Goal: Transaction & Acquisition: Purchase product/service

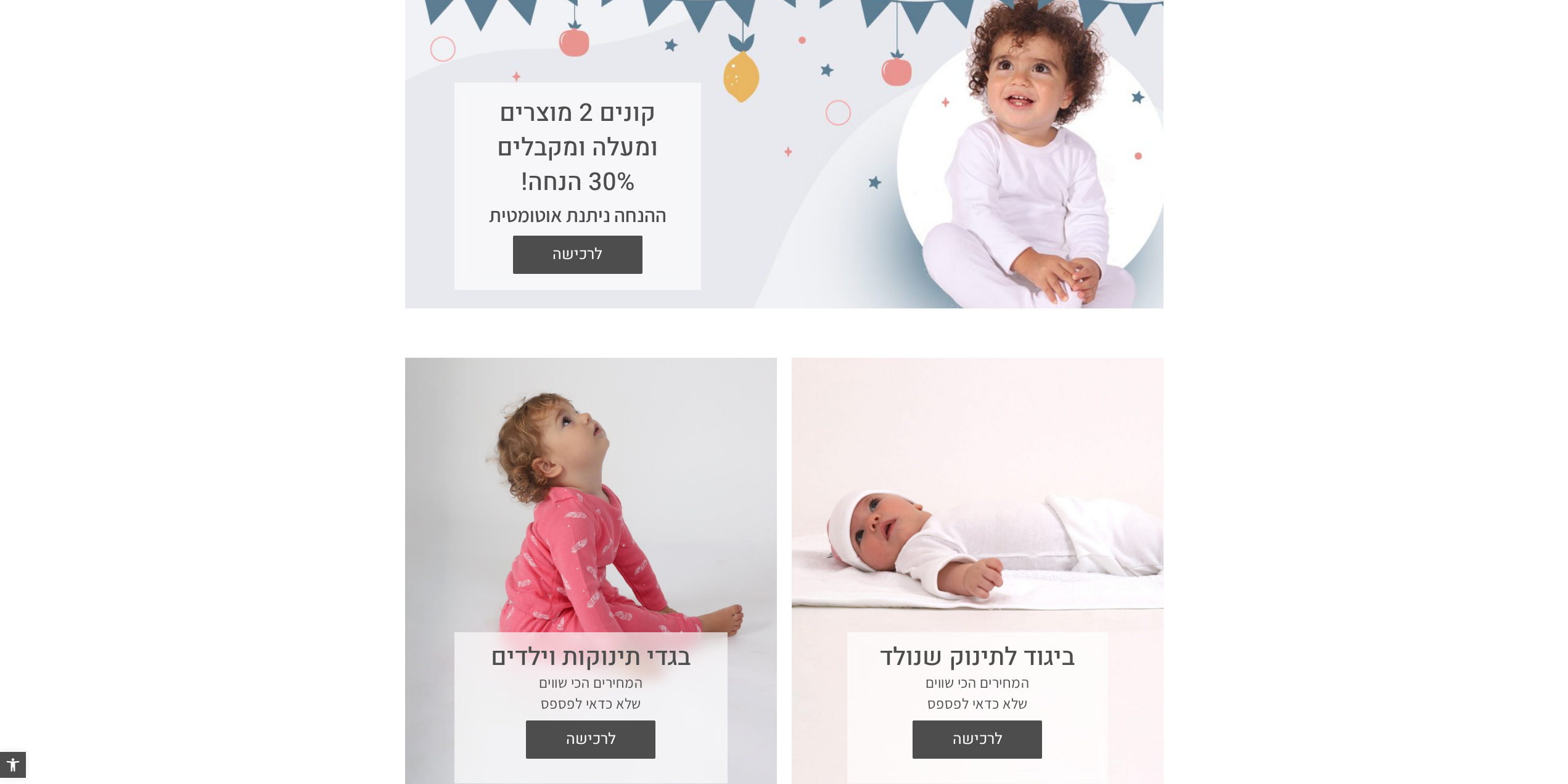
scroll to position [247, 0]
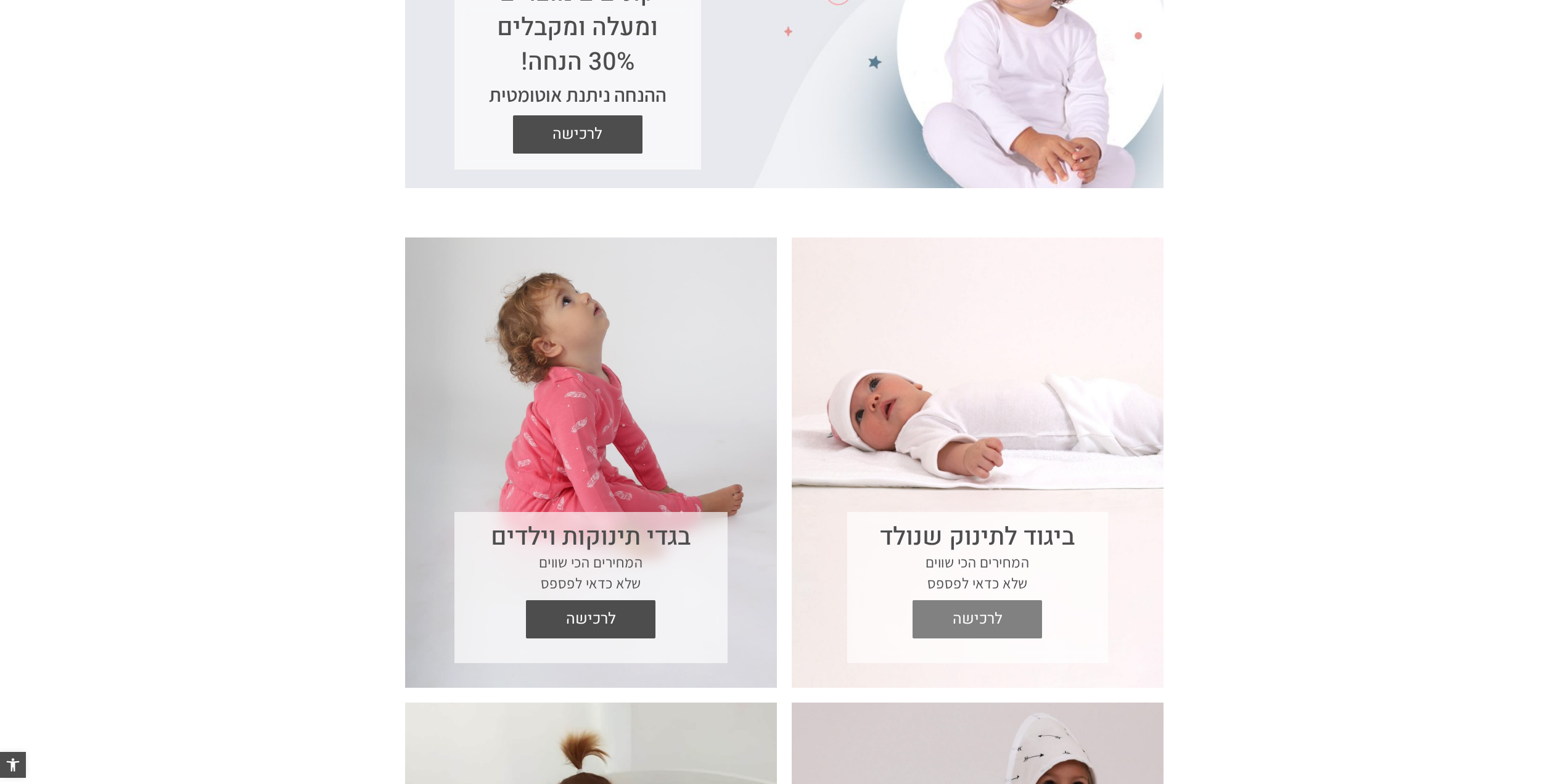
click at [975, 620] on span "לרכישה" at bounding box center [977, 619] width 111 height 38
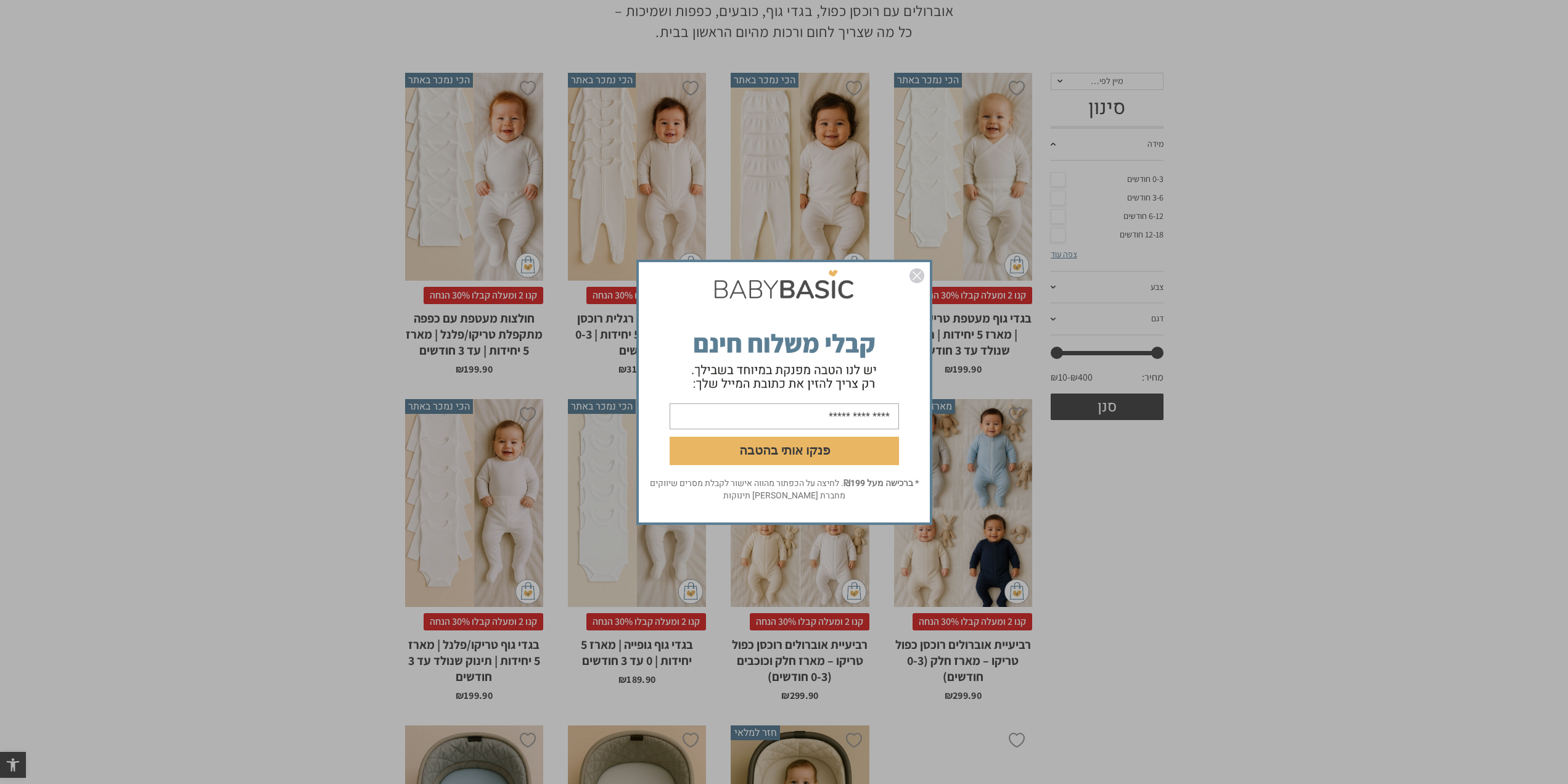
scroll to position [247, 0]
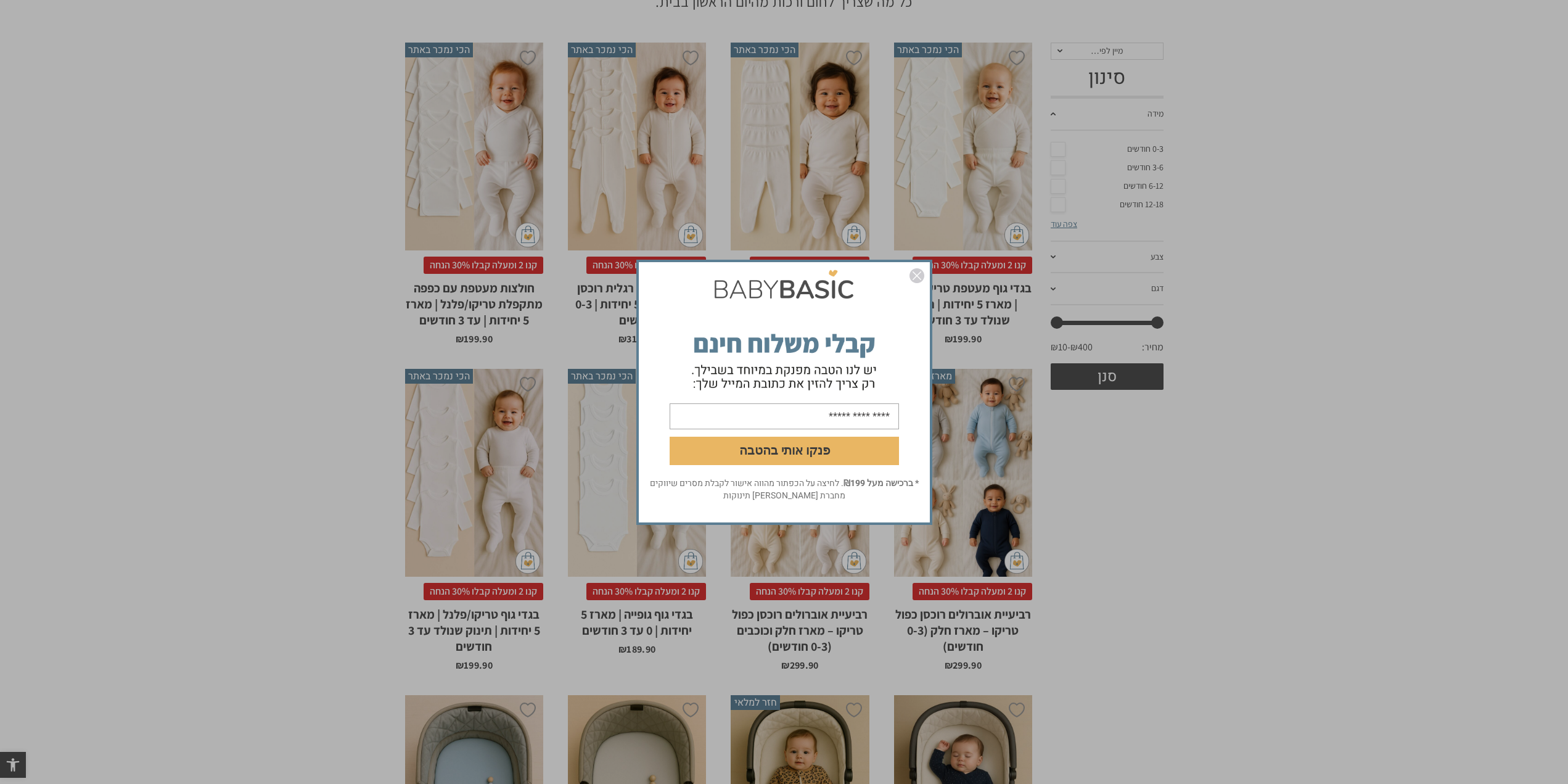
click at [852, 418] on input "email" at bounding box center [784, 416] width 229 height 26
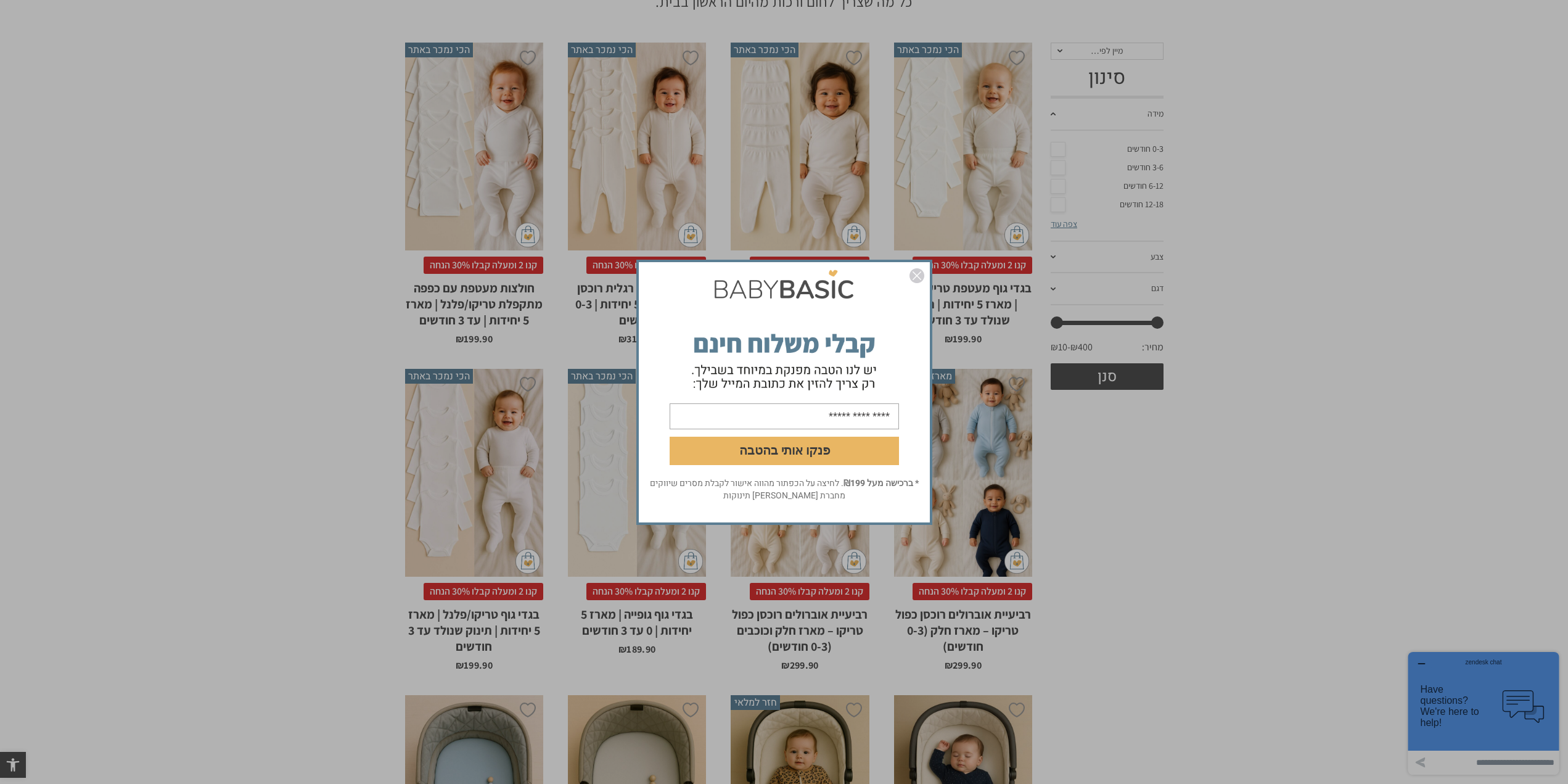
type input "**********"
click at [776, 448] on button "פנקו אותי בהטבה" at bounding box center [784, 451] width 229 height 29
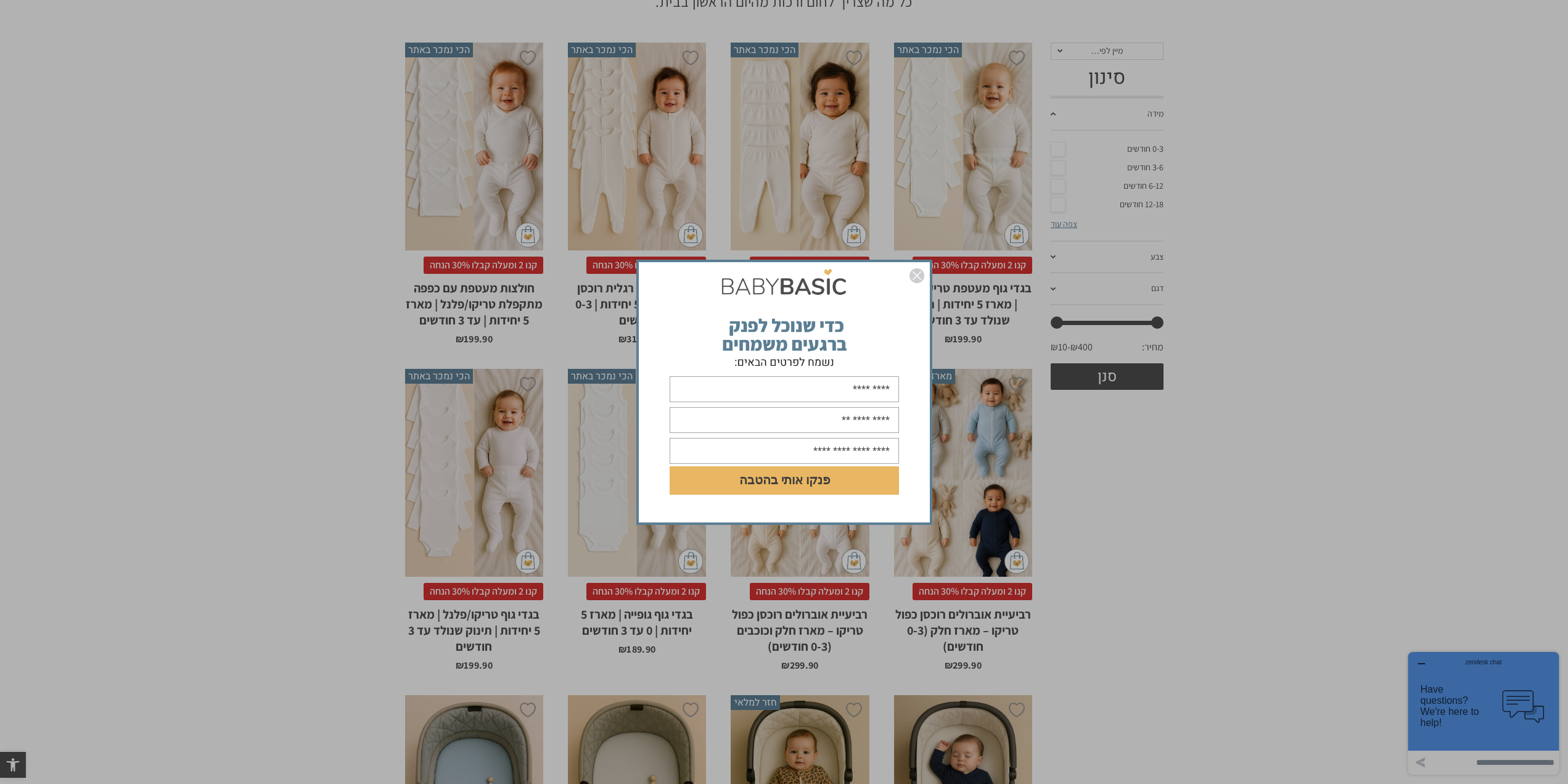
click at [873, 386] on input "text" at bounding box center [784, 389] width 229 height 26
click at [832, 392] on input "text" at bounding box center [784, 389] width 229 height 26
type input "*********"
click at [836, 425] on input "text" at bounding box center [784, 420] width 229 height 26
type input "**********"
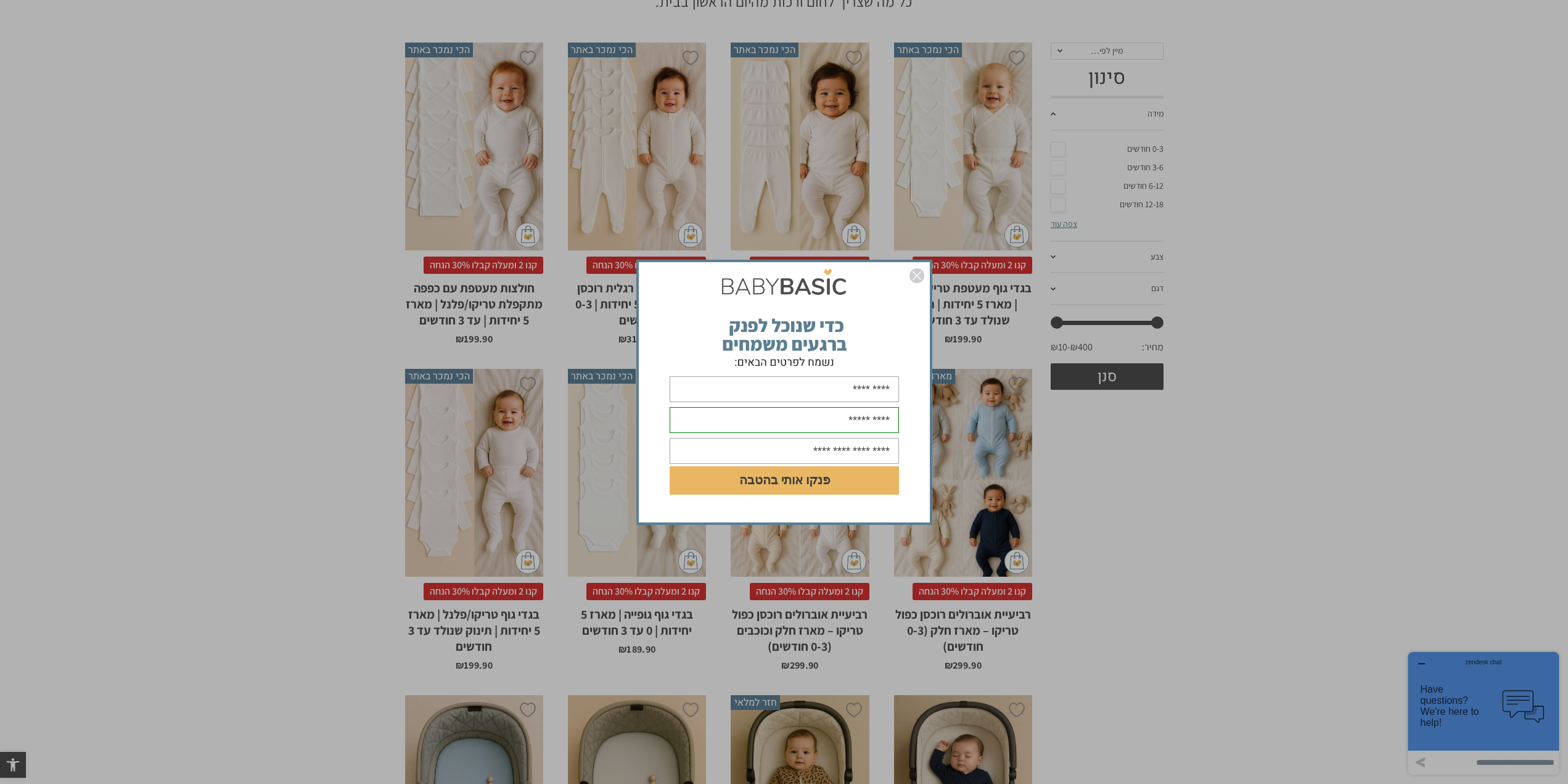
click at [828, 449] on input "text" at bounding box center [784, 451] width 229 height 26
type input "********"
click at [772, 482] on button "פנקו אותי בהטבה" at bounding box center [784, 481] width 229 height 29
drag, startPoint x: 845, startPoint y: 453, endPoint x: 957, endPoint y: 448, distance: 112.1
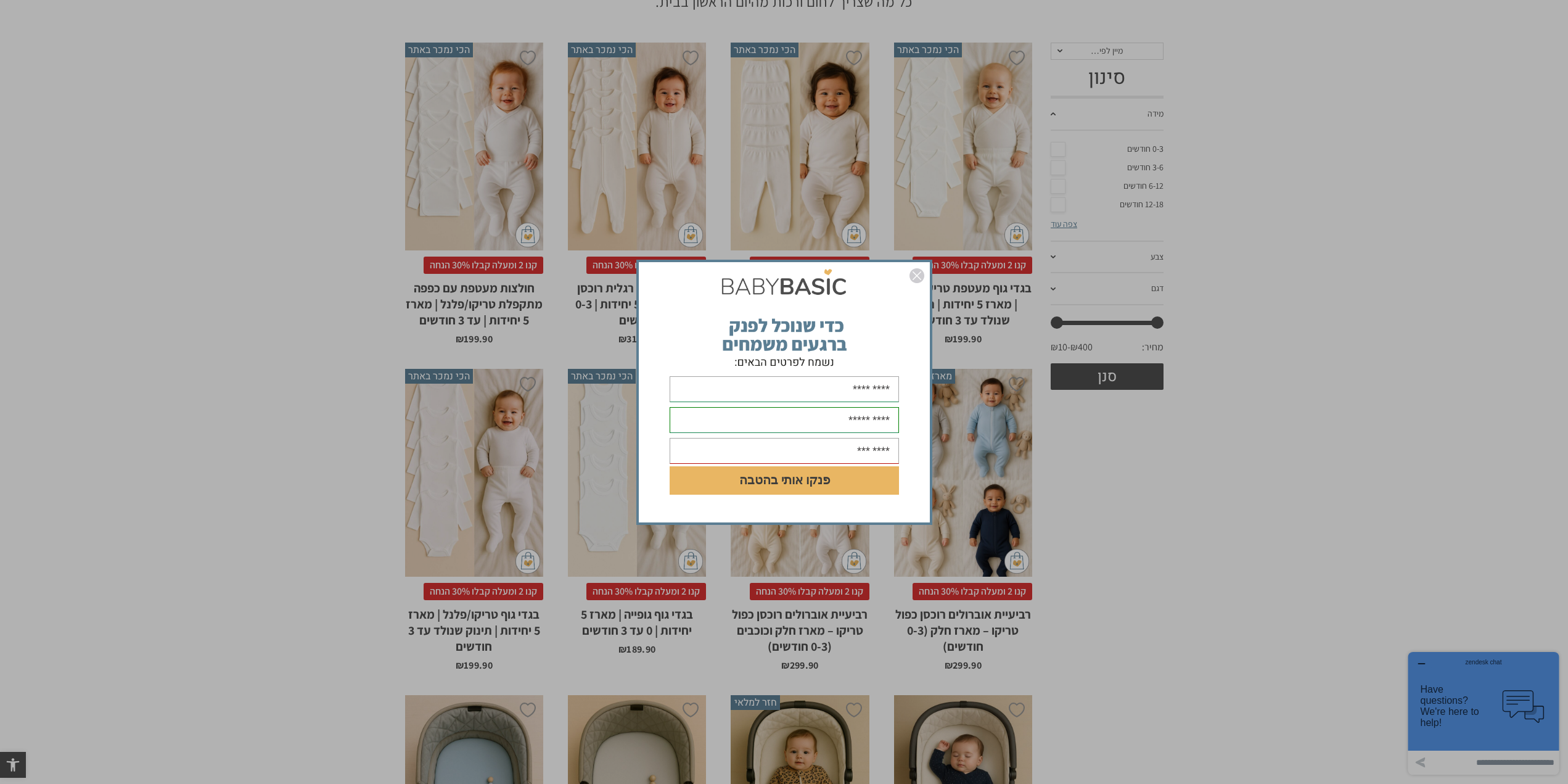
click at [943, 453] on div "**********" at bounding box center [784, 392] width 1568 height 784
click at [913, 277] on img "סגור" at bounding box center [917, 276] width 15 height 15
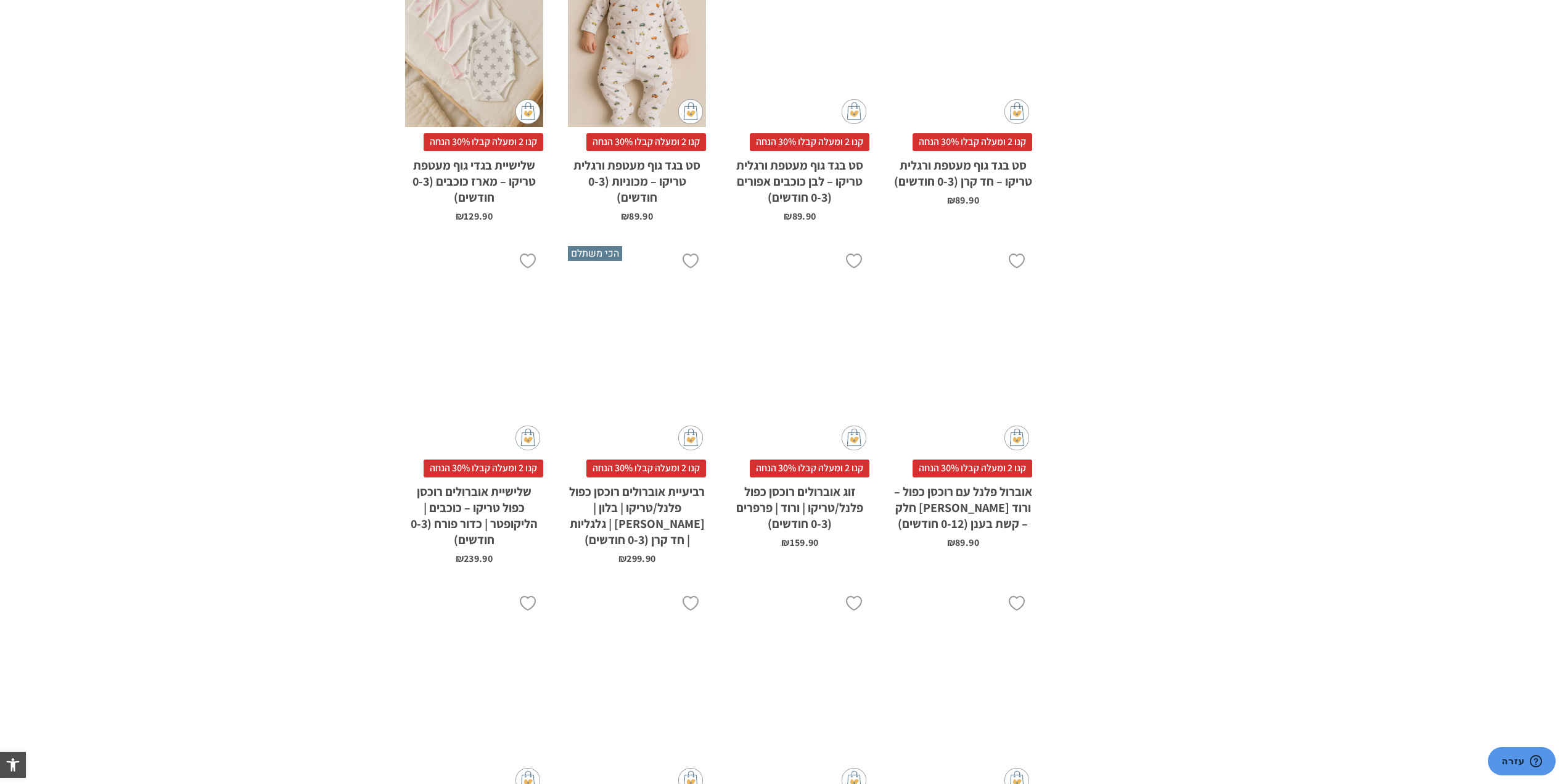
scroll to position [1234, 0]
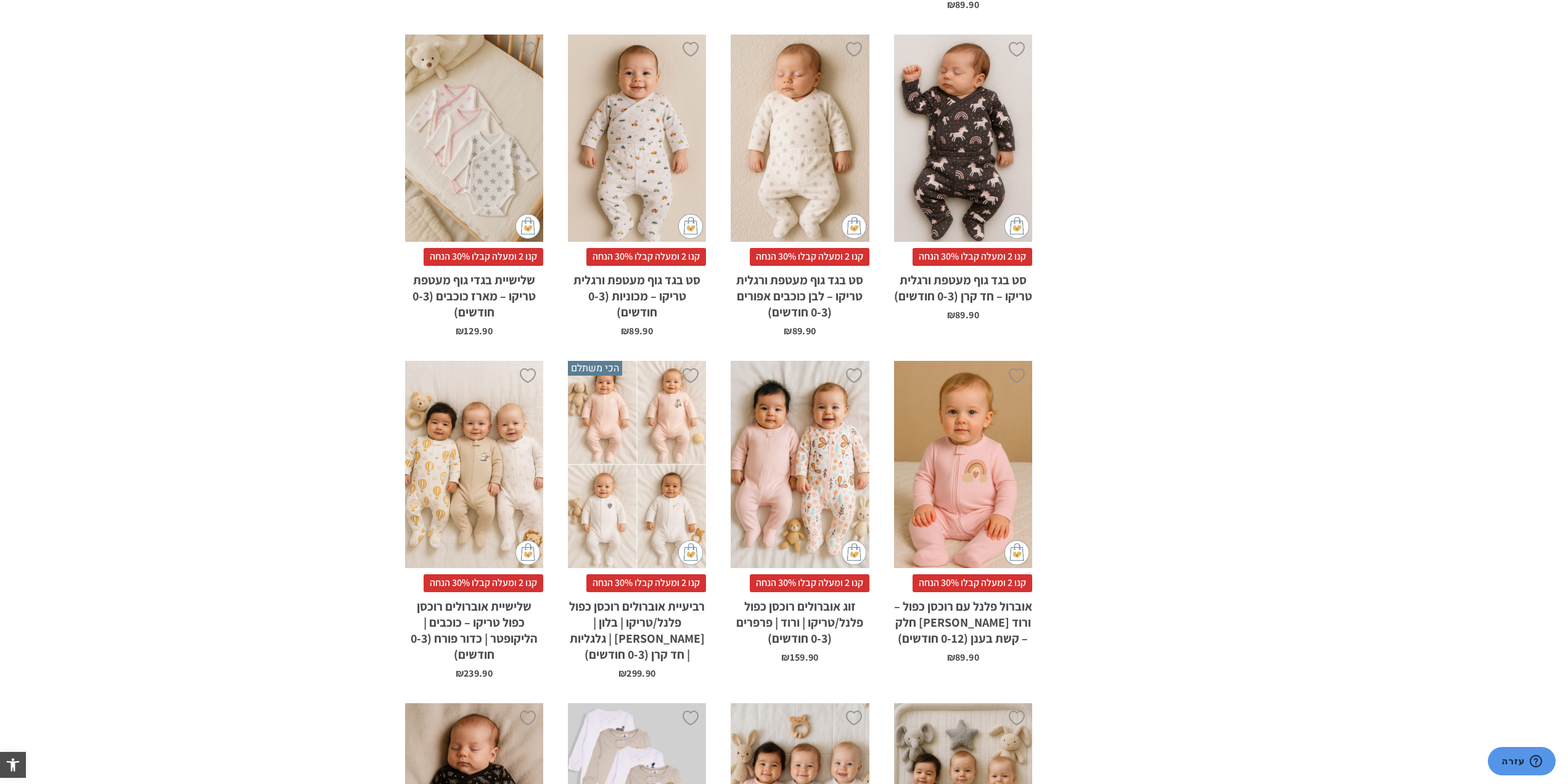
click at [817, 191] on div "x הוספה לסל" at bounding box center [800, 138] width 138 height 208
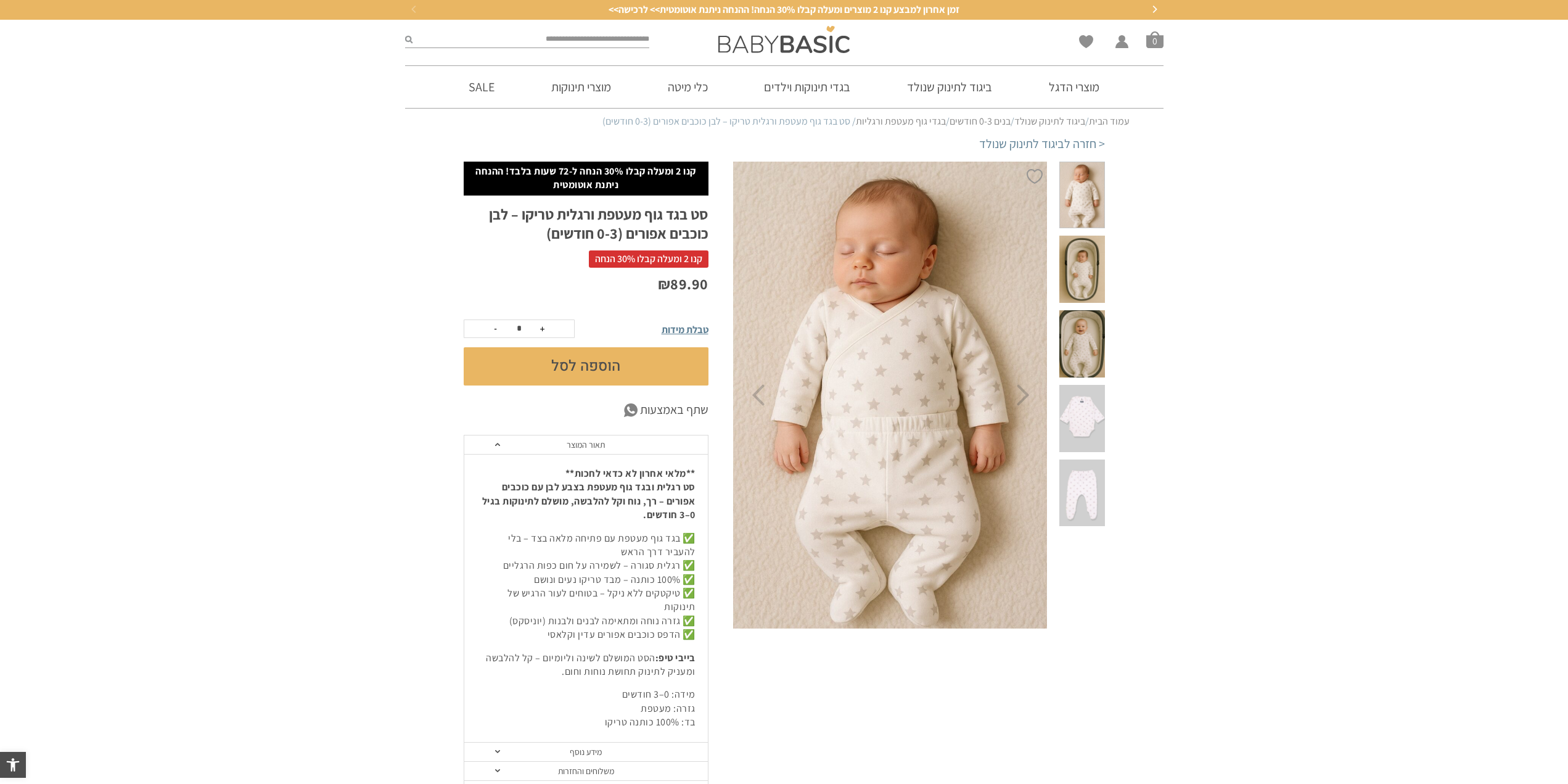
click at [1100, 191] on span at bounding box center [1082, 195] width 45 height 67
click at [1084, 247] on span at bounding box center [1082, 269] width 45 height 67
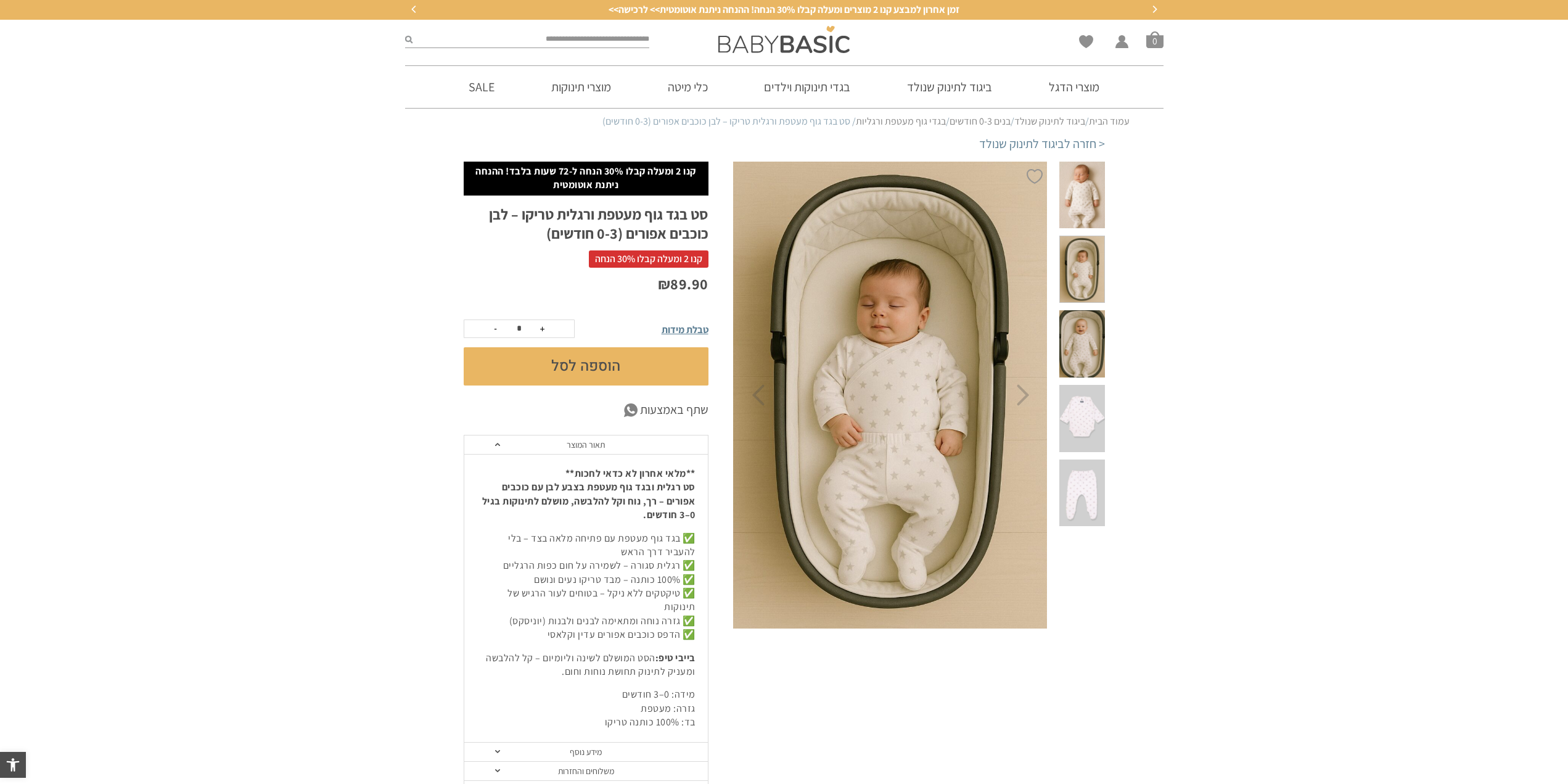
click at [1086, 310] on span at bounding box center [1082, 344] width 45 height 67
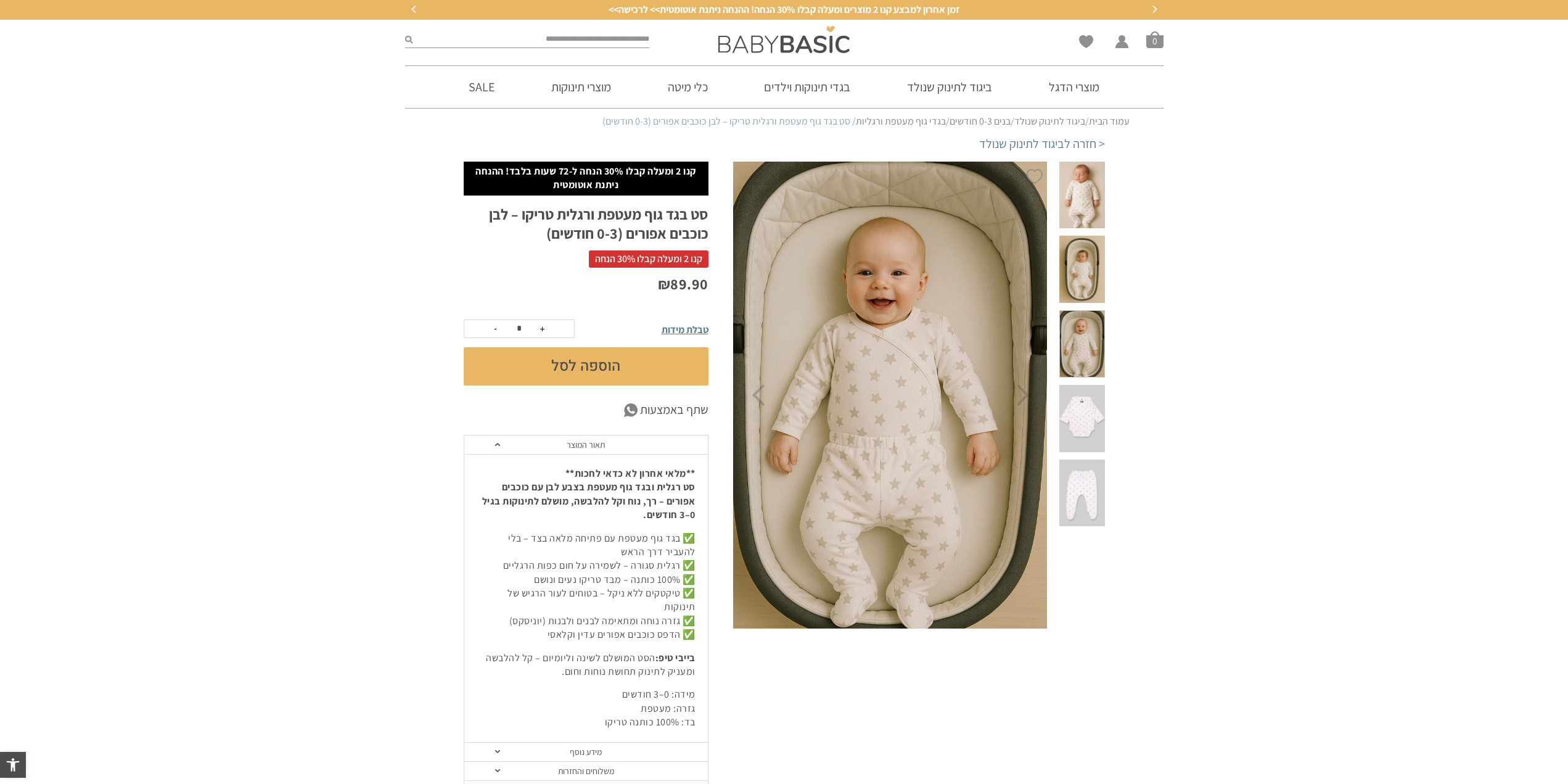
click at [1087, 385] on span at bounding box center [1082, 419] width 45 height 67
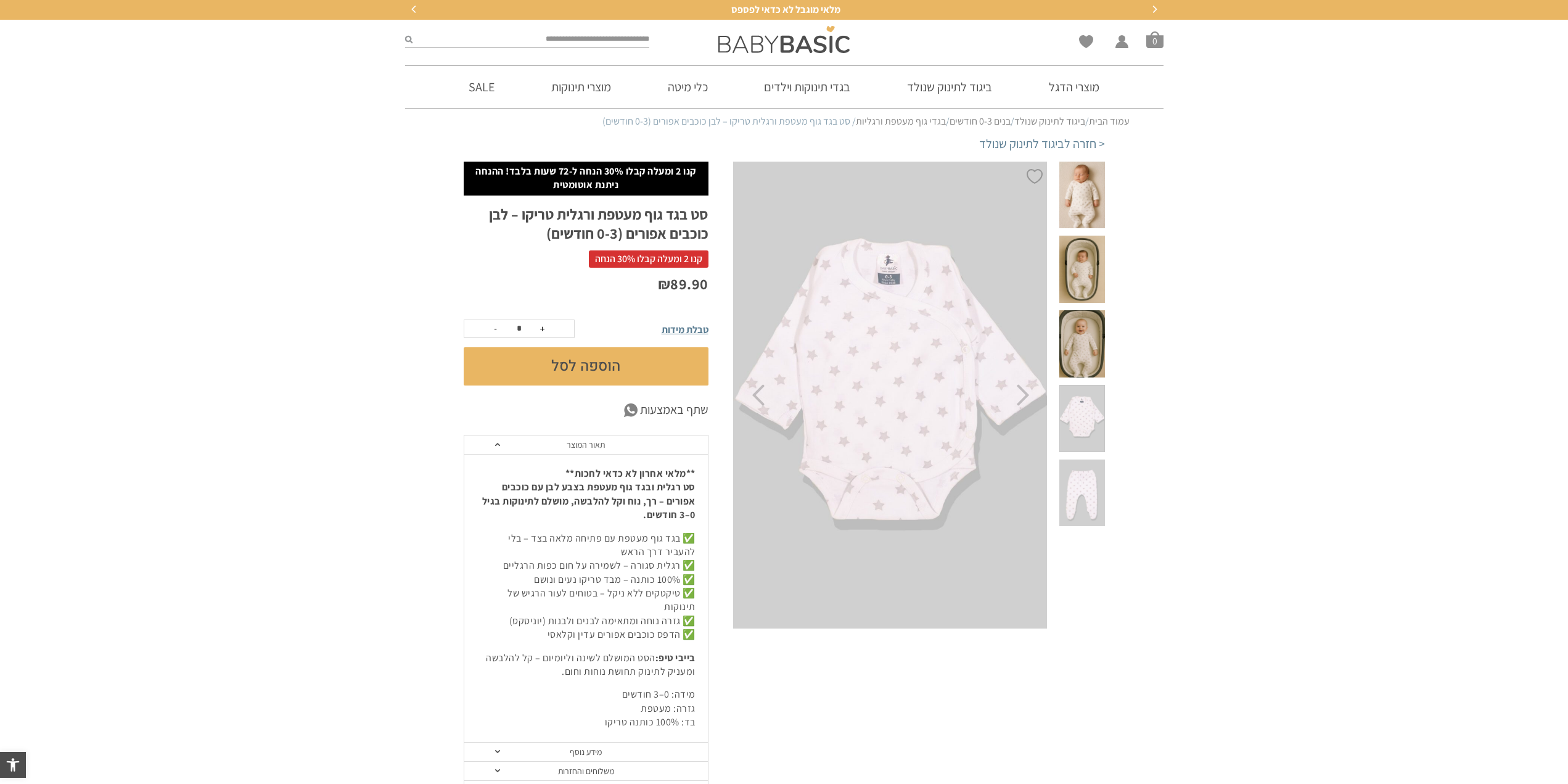
click at [1089, 460] on span at bounding box center [1082, 493] width 45 height 67
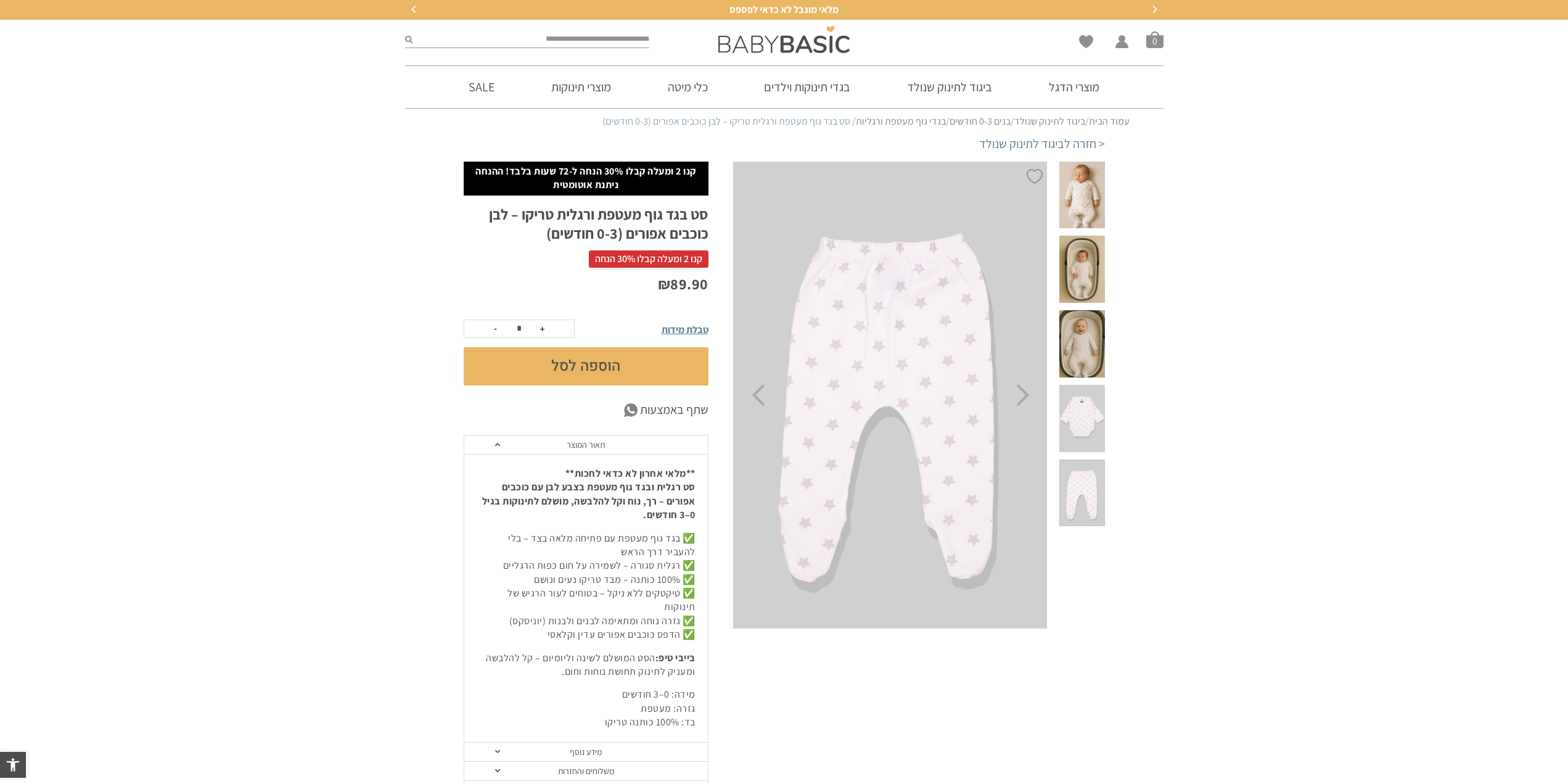
click at [1095, 385] on span at bounding box center [1082, 419] width 45 height 67
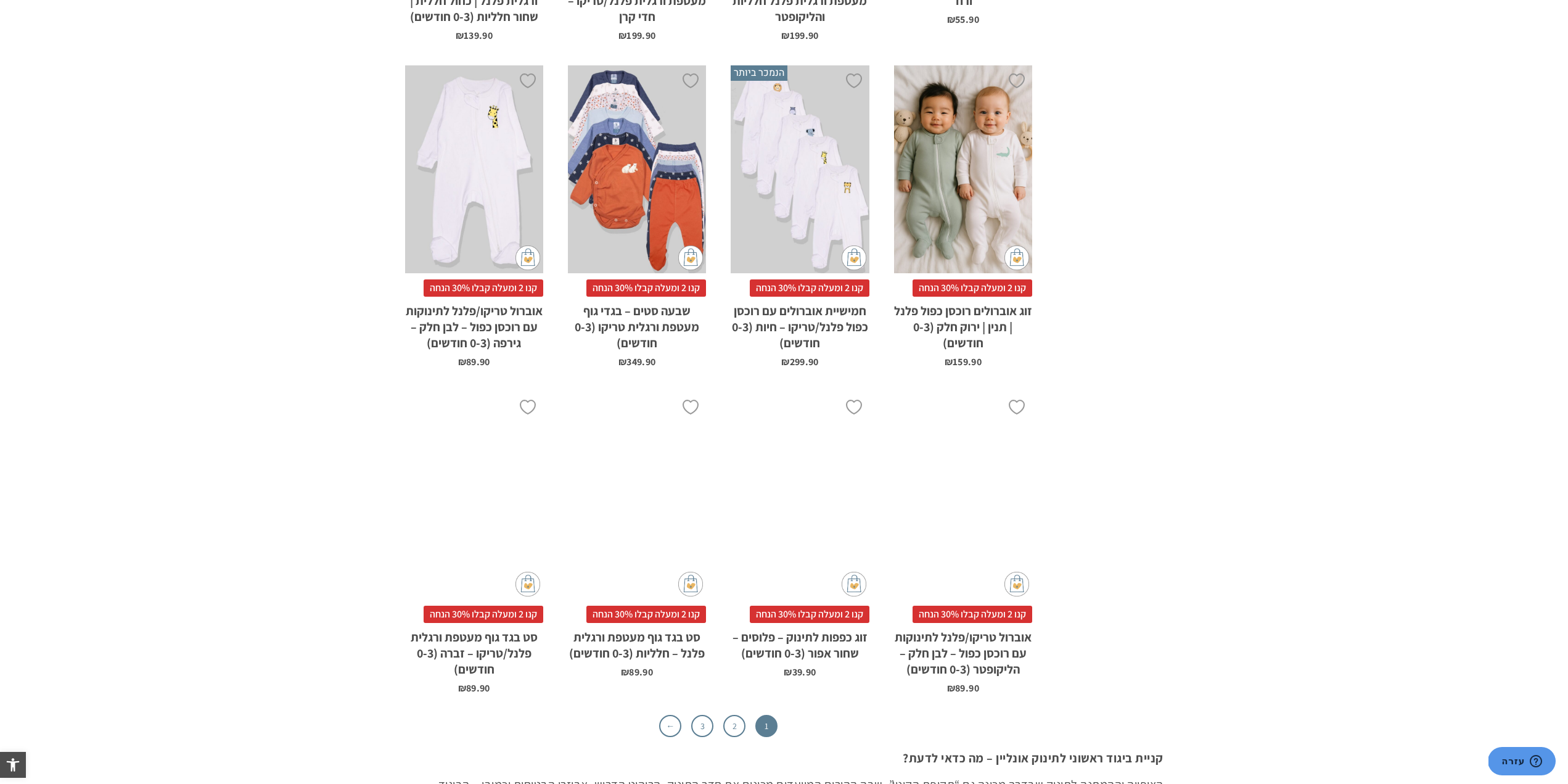
scroll to position [3639, 0]
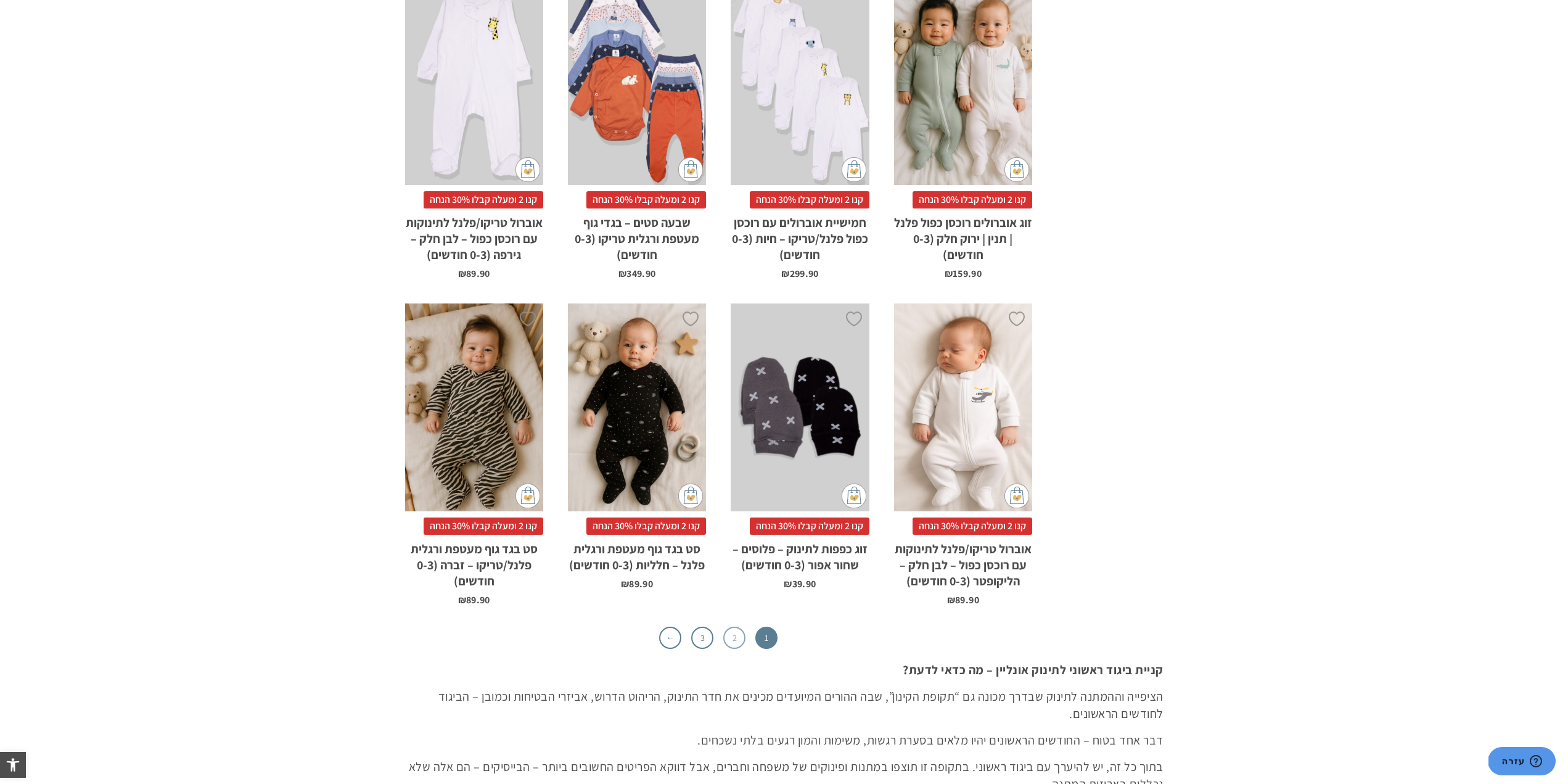
click at [735, 640] on link "2" at bounding box center [735, 638] width 22 height 22
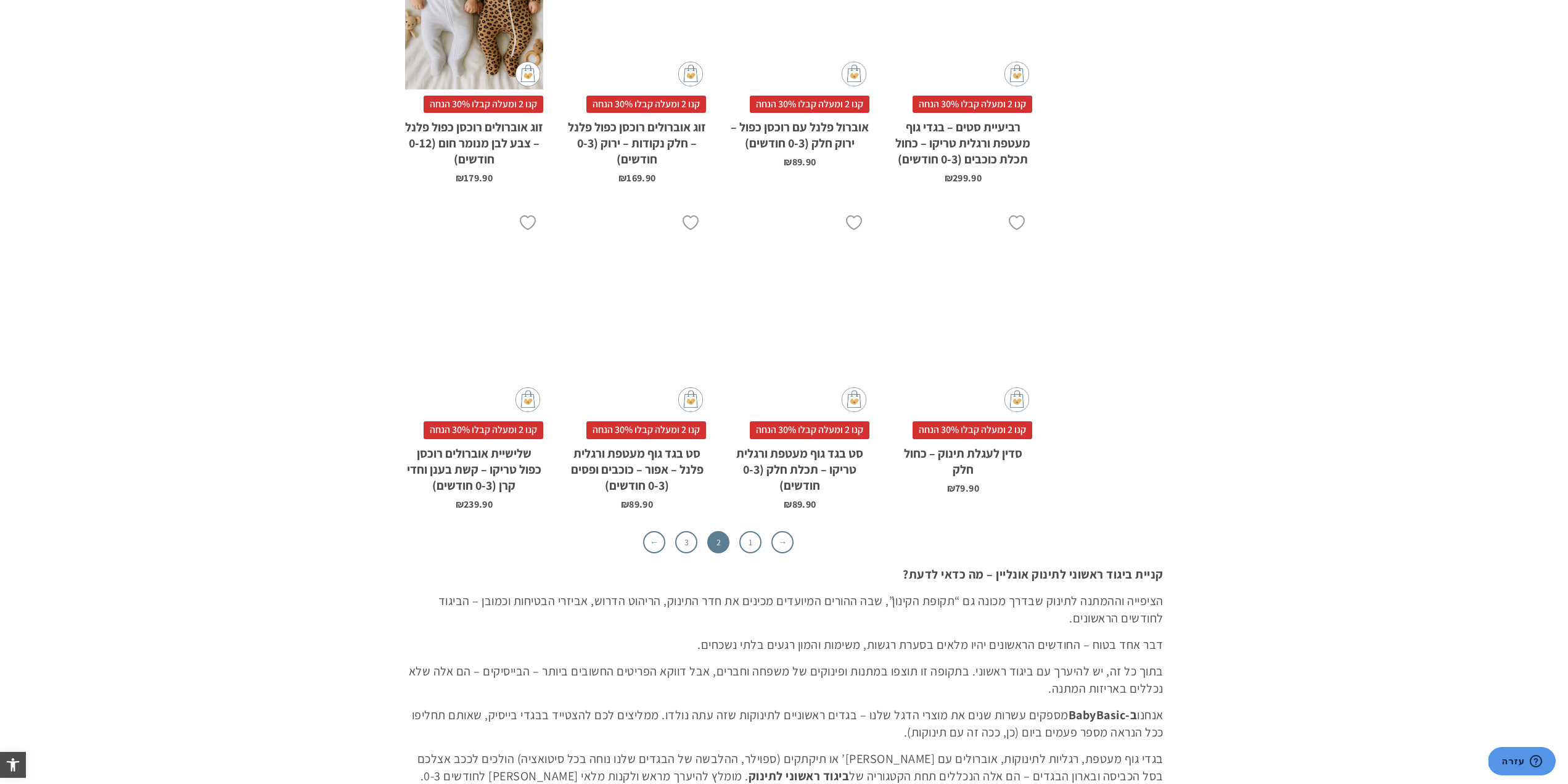
scroll to position [3702, 0]
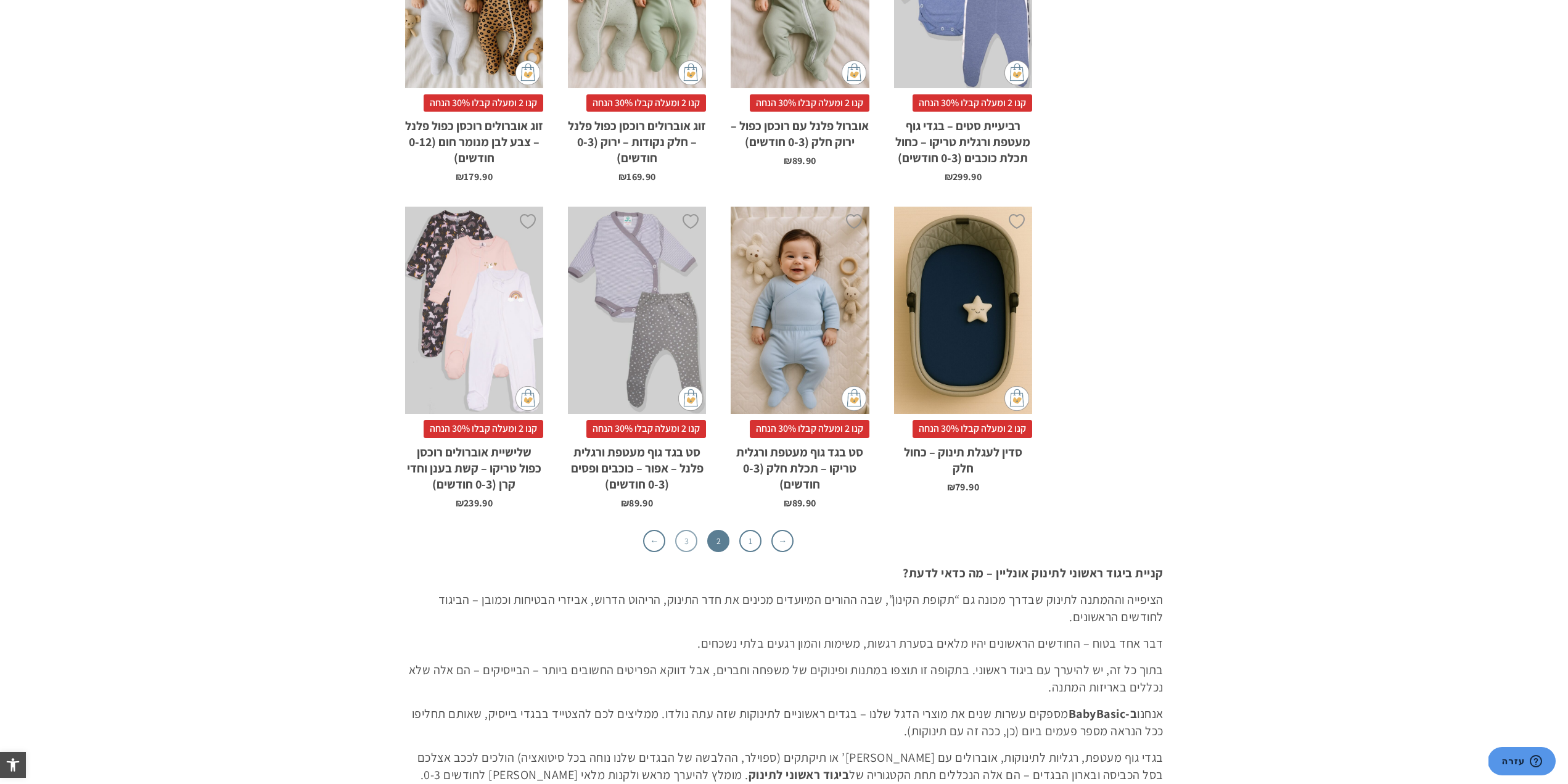
click at [688, 530] on link "3" at bounding box center [686, 541] width 22 height 22
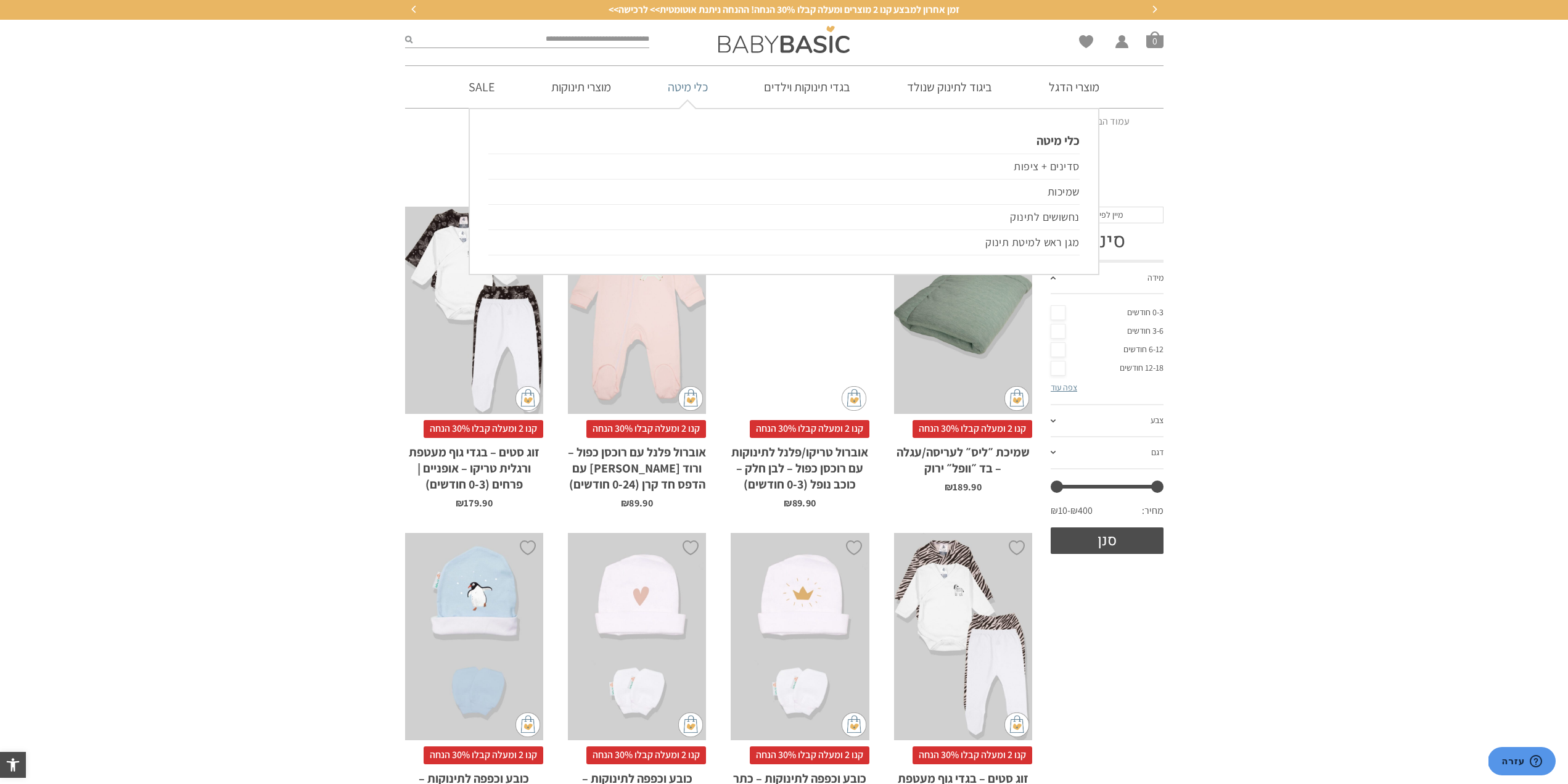
click at [681, 88] on link "כלי מיטה" at bounding box center [688, 87] width 77 height 42
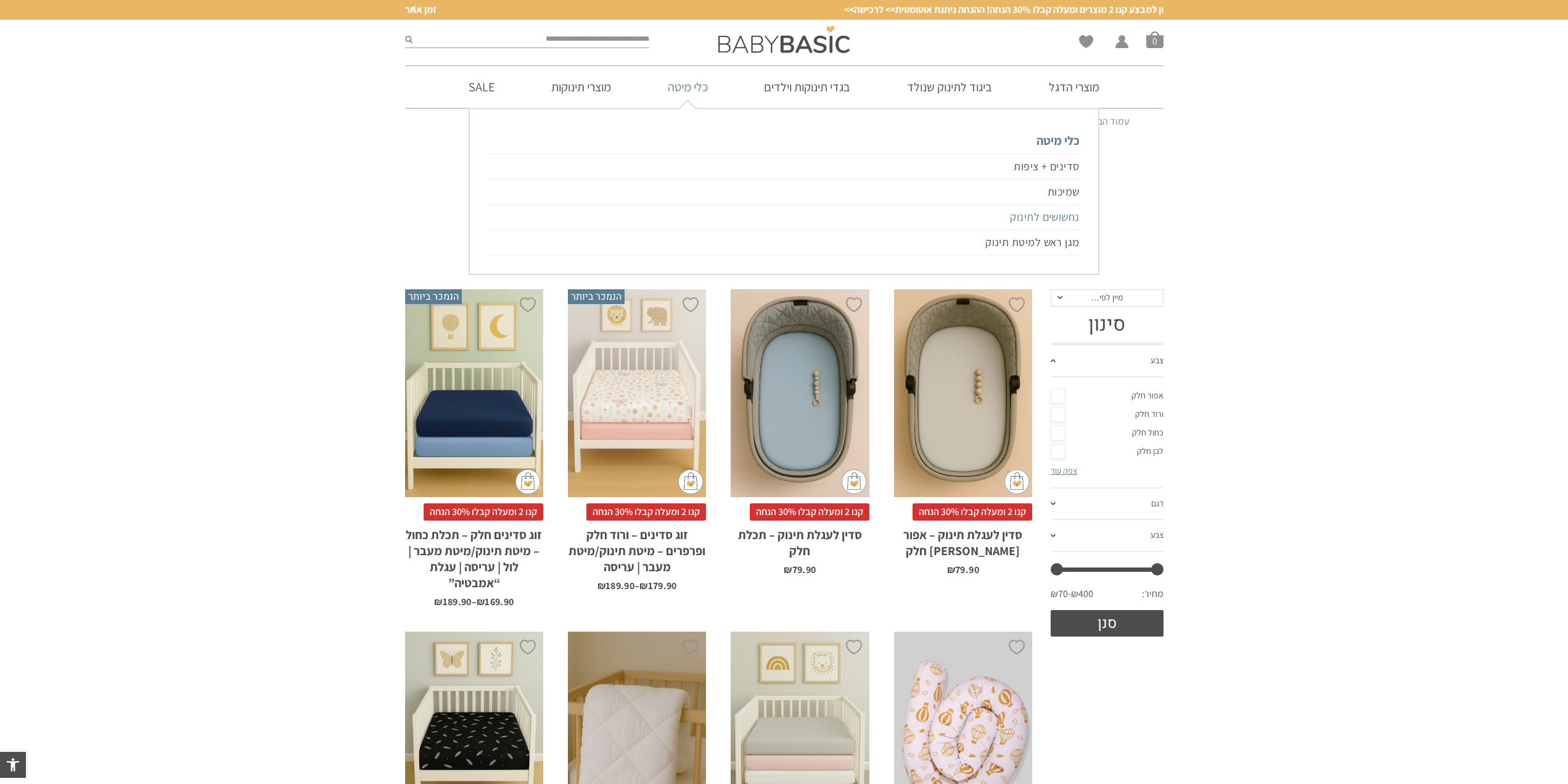
click at [1040, 213] on link "נחשושים לתינוק" at bounding box center [784, 217] width 591 height 26
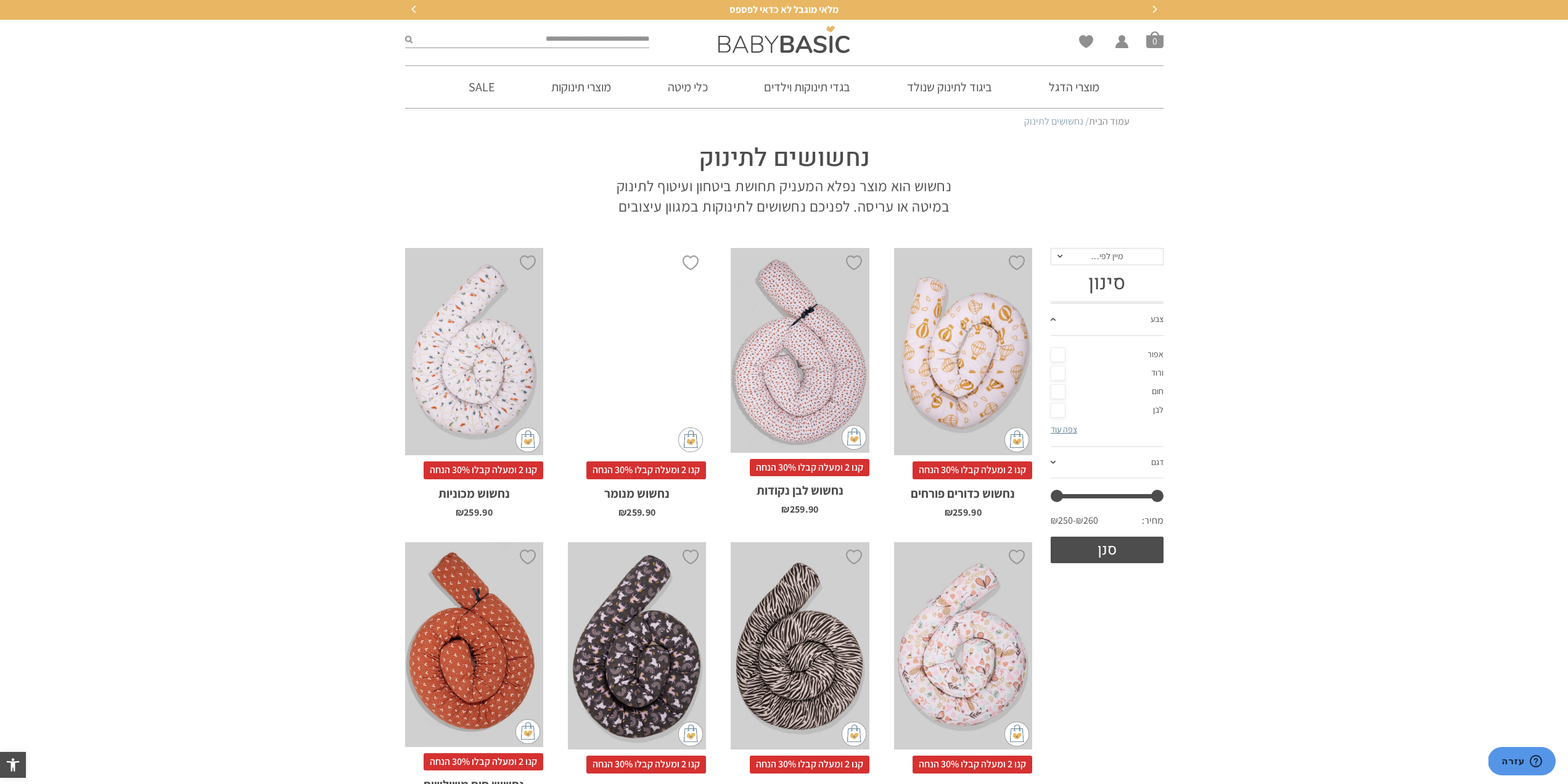
click at [597, 339] on div "x הוספה לסל" at bounding box center [637, 352] width 138 height 208
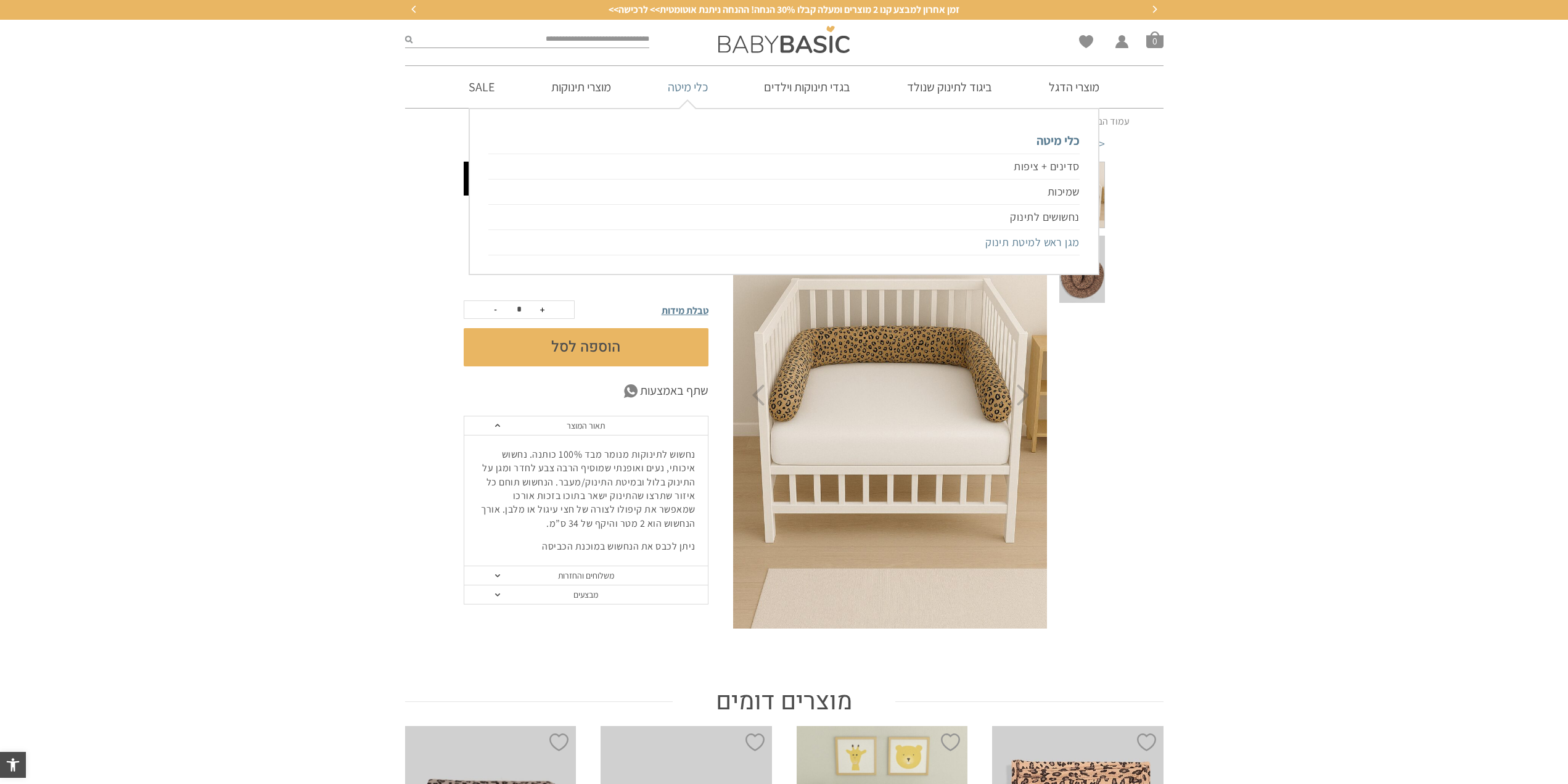
click at [1057, 239] on link "מגן ראש למיטת תינוק" at bounding box center [784, 243] width 591 height 26
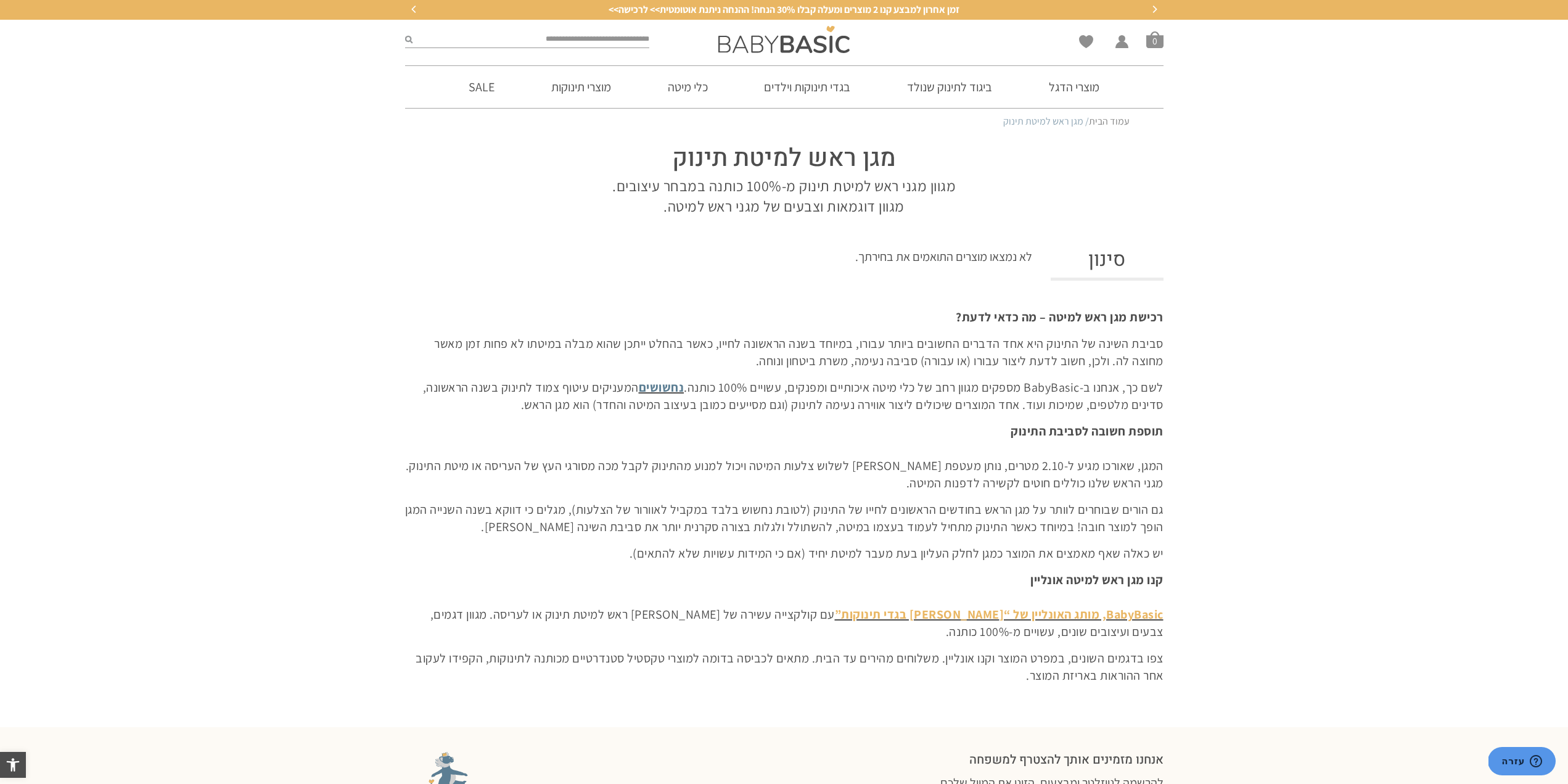
click at [959, 613] on link "BabyBasic, מותג האונליין של “אריה בגדי תינוקות”" at bounding box center [999, 615] width 329 height 16
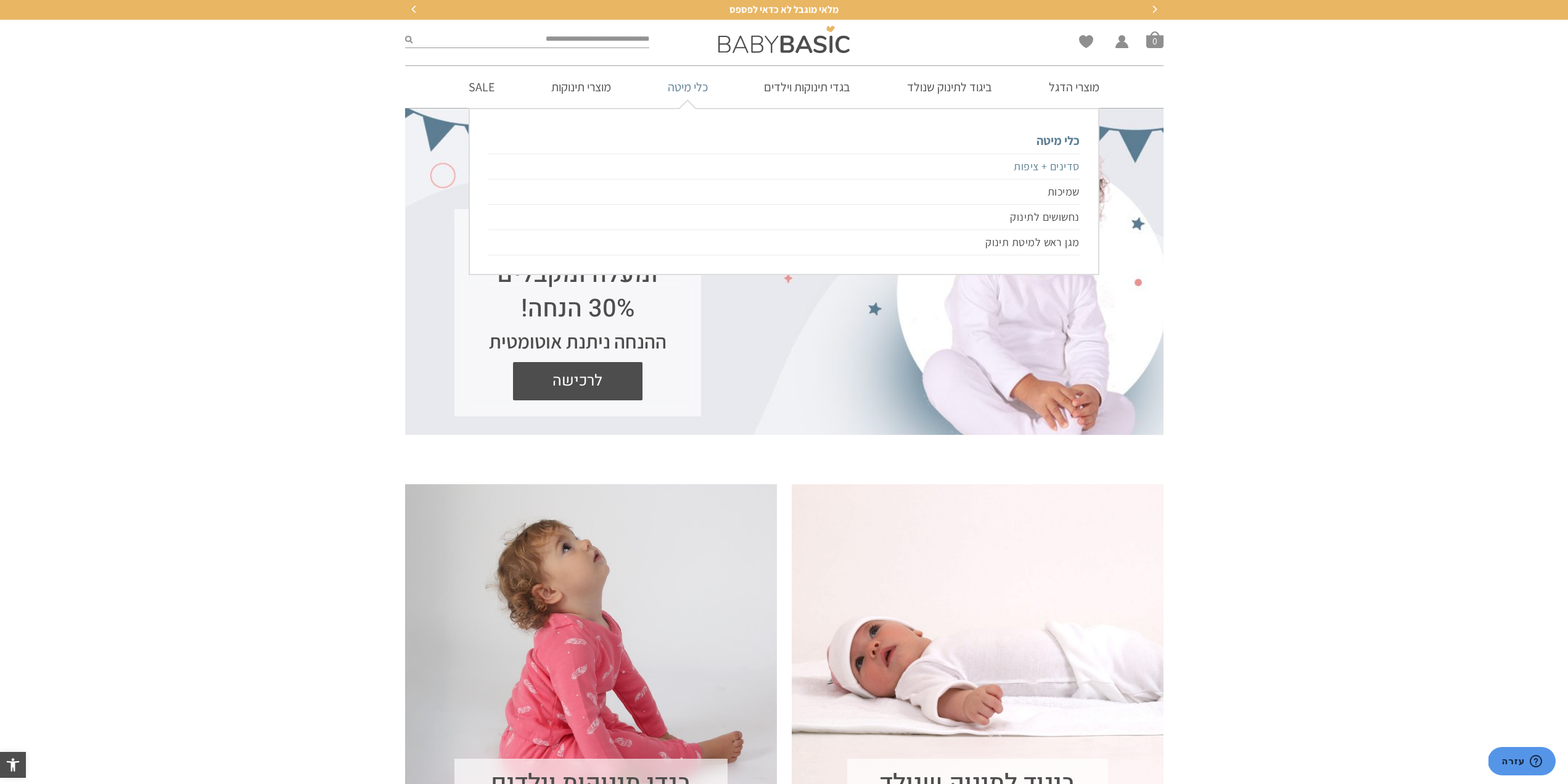
click at [1030, 164] on link "סדינים + ציפות" at bounding box center [784, 166] width 591 height 26
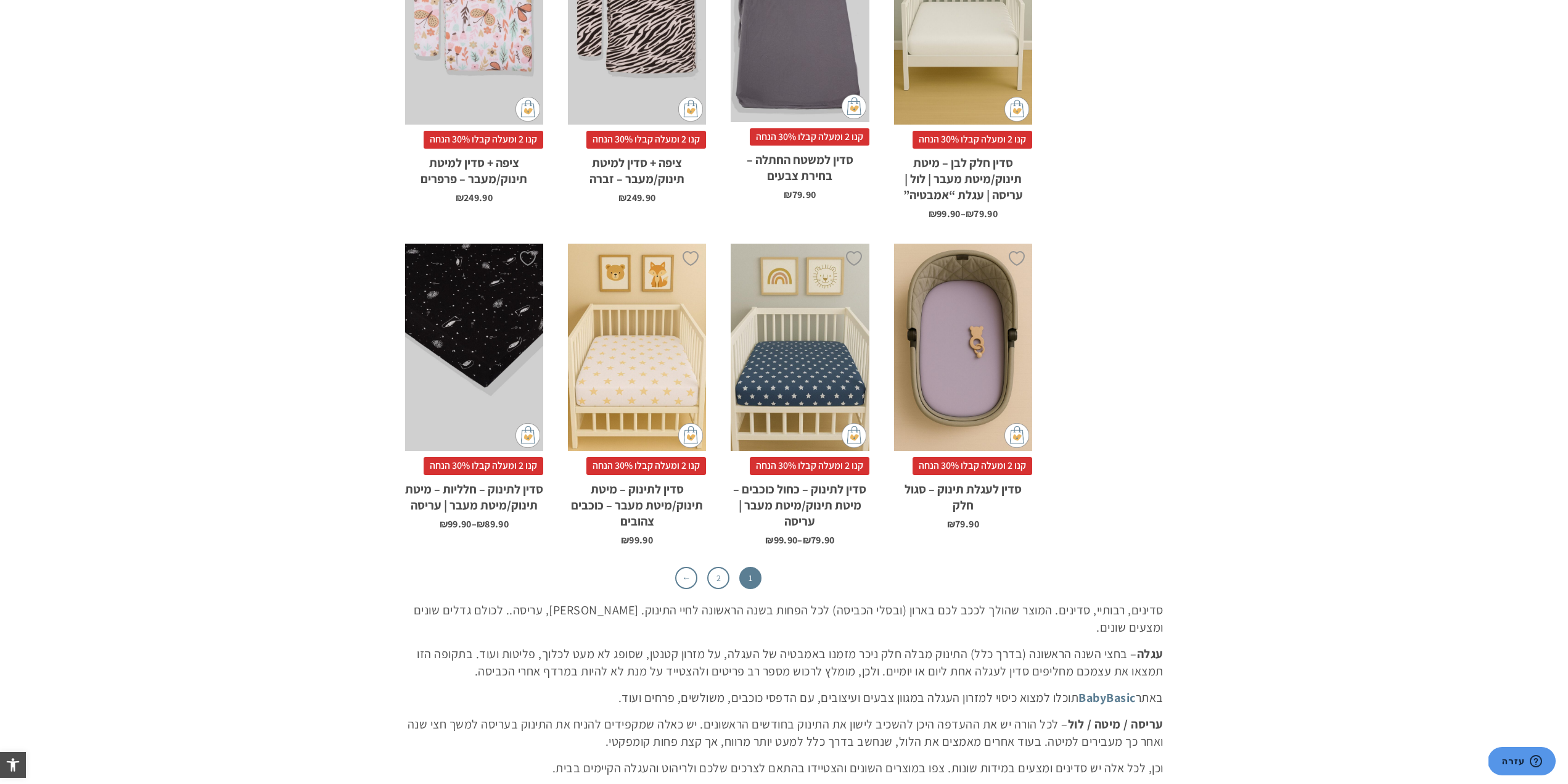
scroll to position [3702, 0]
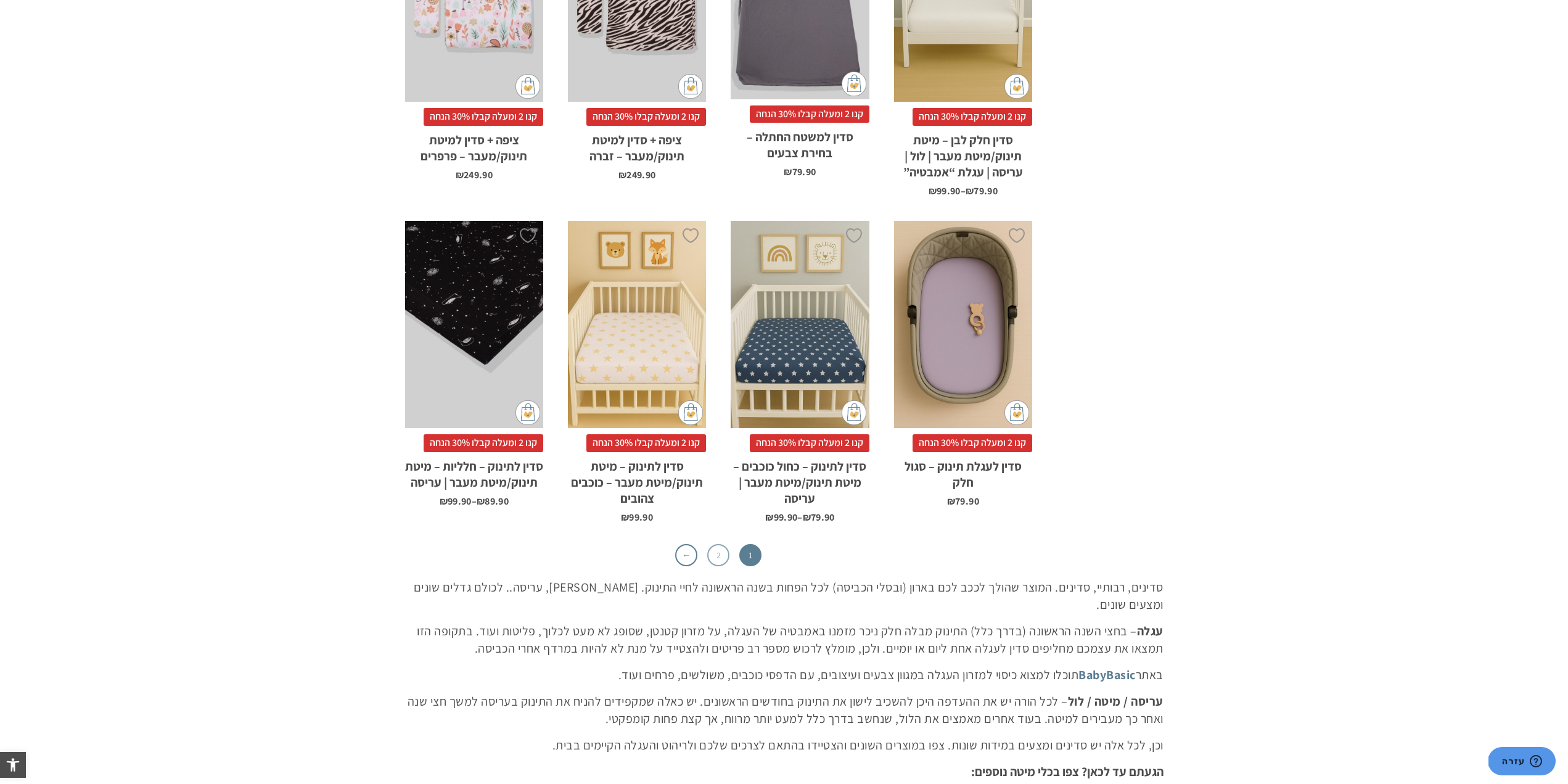
click at [713, 544] on link "2" at bounding box center [719, 555] width 22 height 22
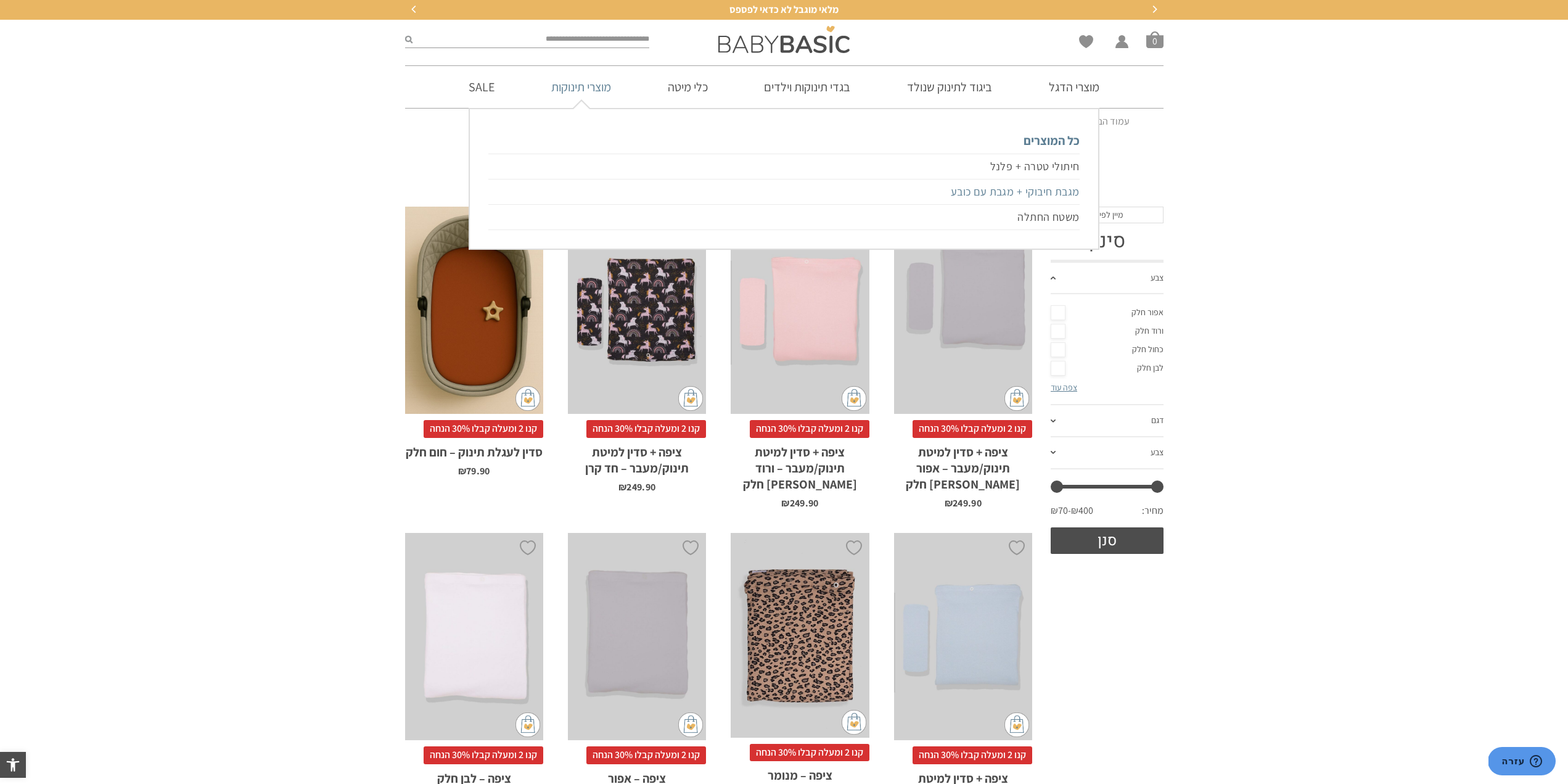
click at [986, 190] on link "מגבת חיבוקי + מגבת עם כובע" at bounding box center [784, 193] width 591 height 26
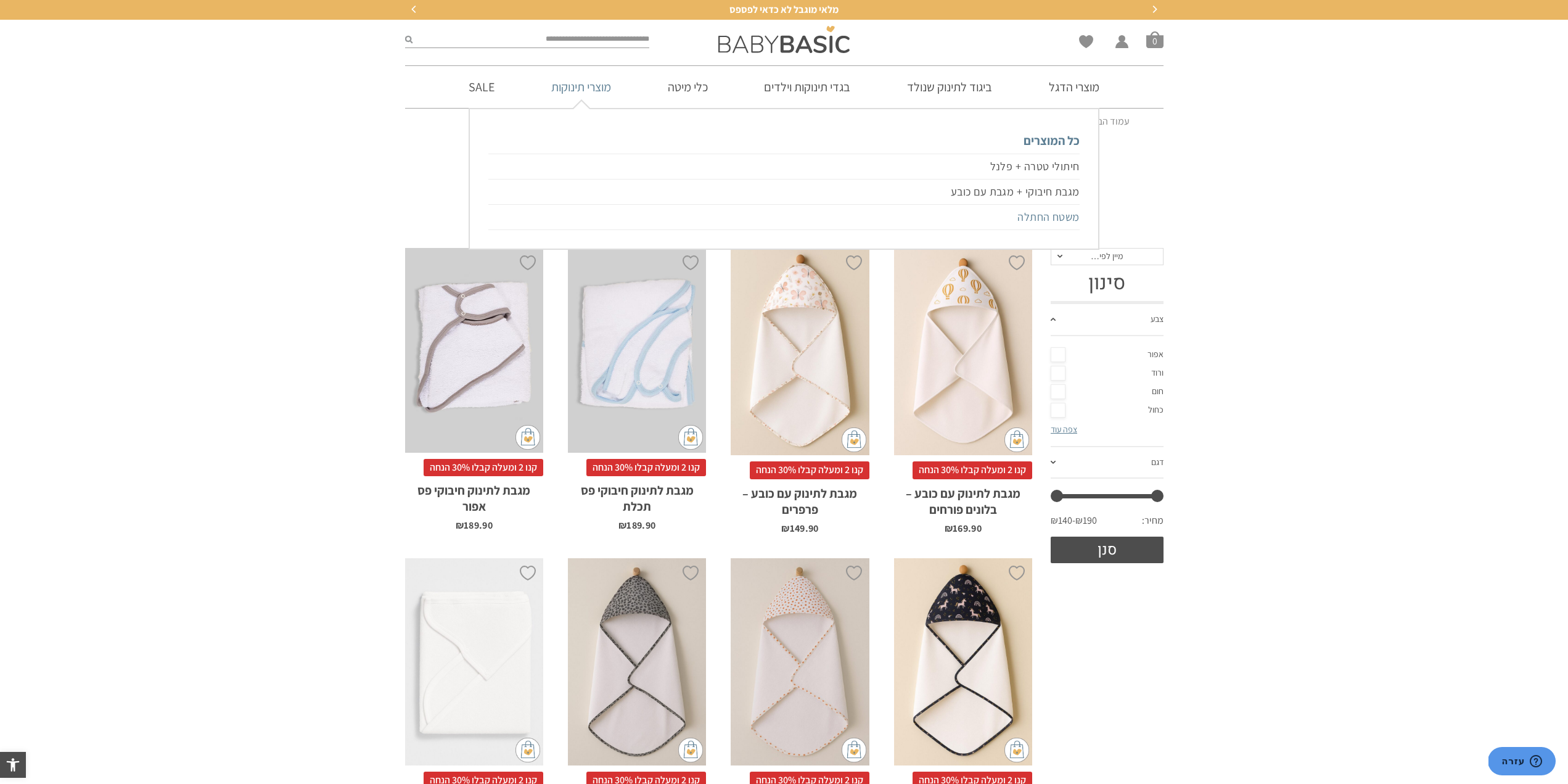
click at [1026, 221] on link "משטח החתלה" at bounding box center [784, 217] width 591 height 26
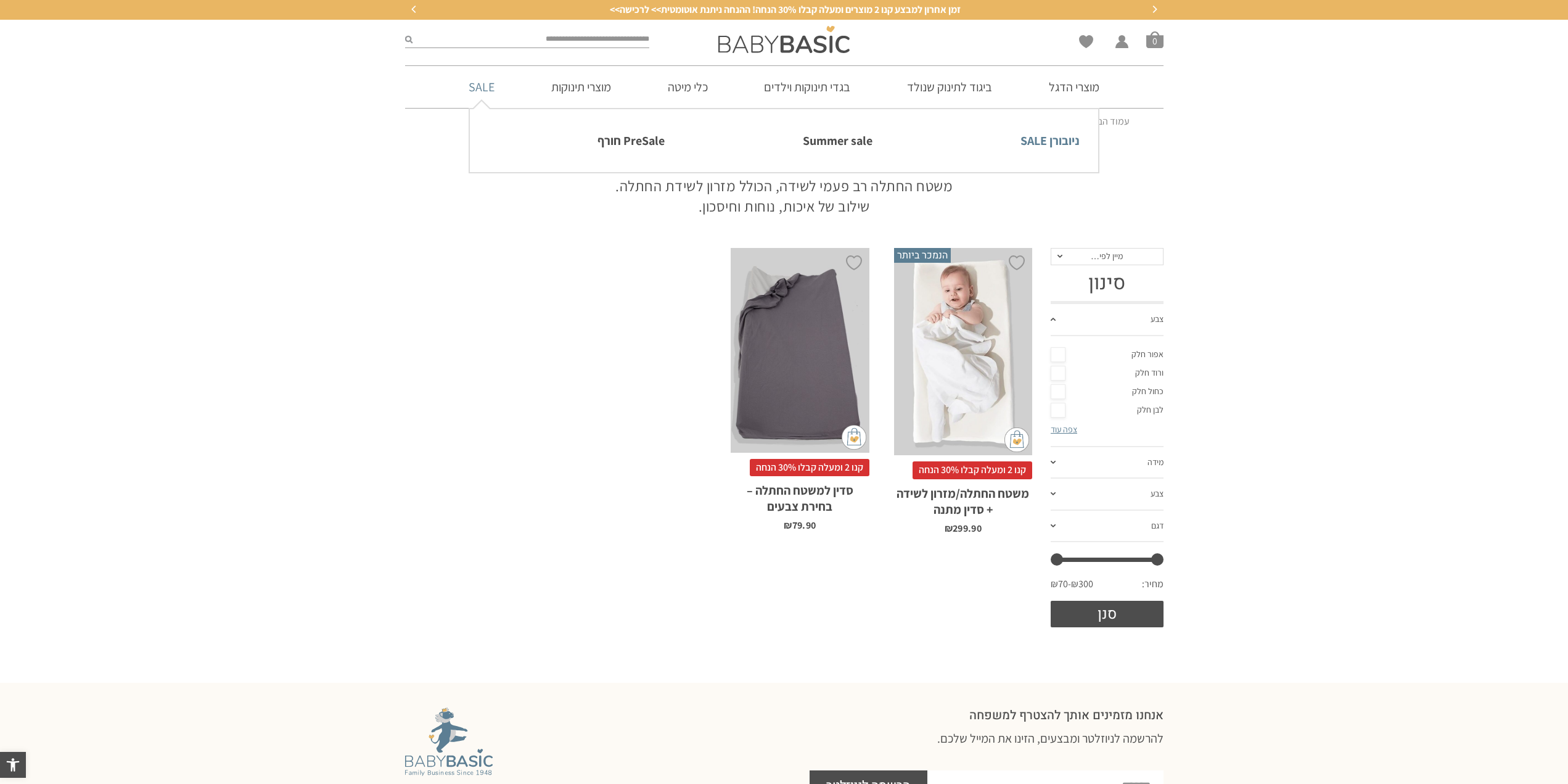
click at [1037, 138] on link "ניובורן SALE" at bounding box center [991, 141] width 177 height 26
